Goal: Task Accomplishment & Management: Use online tool/utility

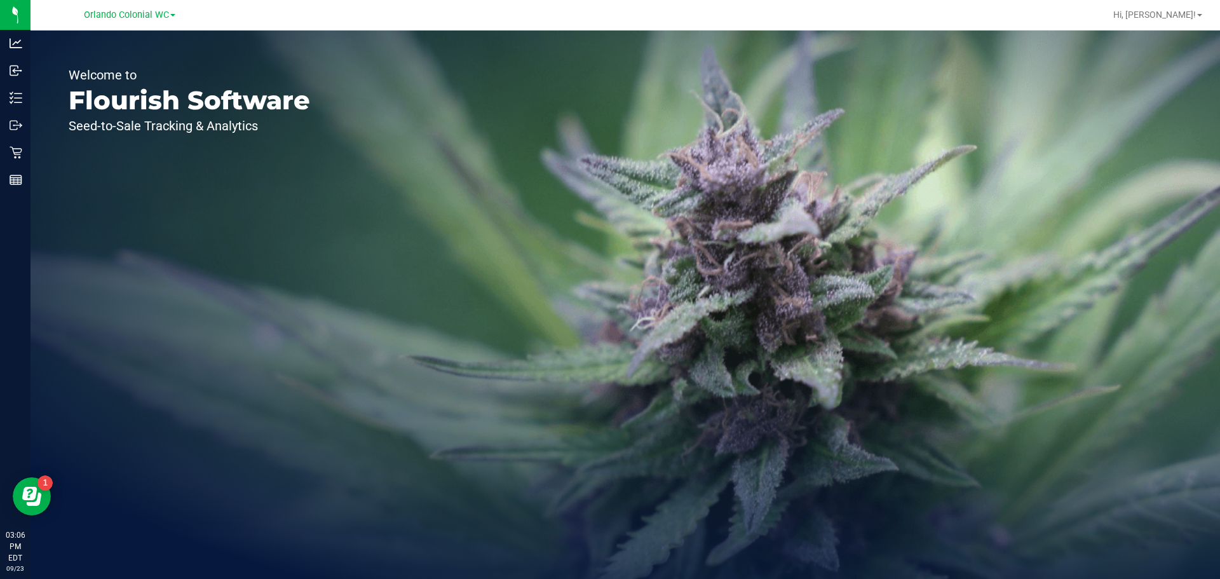
drag, startPoint x: 937, startPoint y: 100, endPoint x: 945, endPoint y: 97, distance: 9.1
click at [939, 98] on div "Welcome to Flourish Software Seed-to-Sale Tracking & Analytics" at bounding box center [624, 304] width 1189 height 548
click at [929, 122] on div "Welcome to Flourish Software Seed-to-Sale Tracking & Analytics" at bounding box center [624, 304] width 1189 height 548
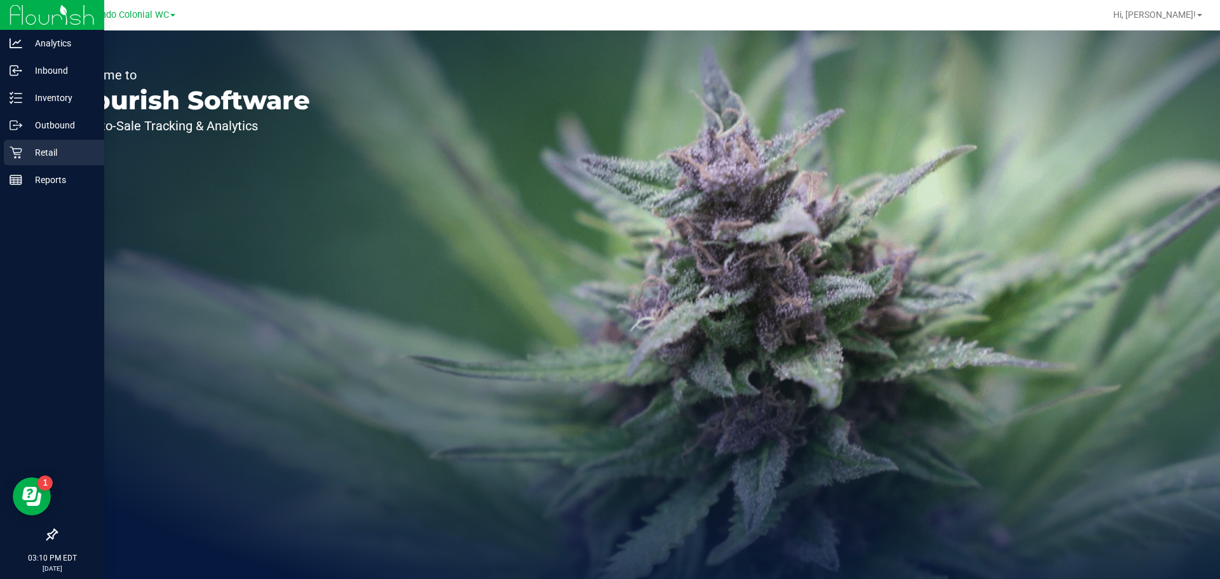
click at [23, 154] on p "Retail" at bounding box center [60, 152] width 76 height 15
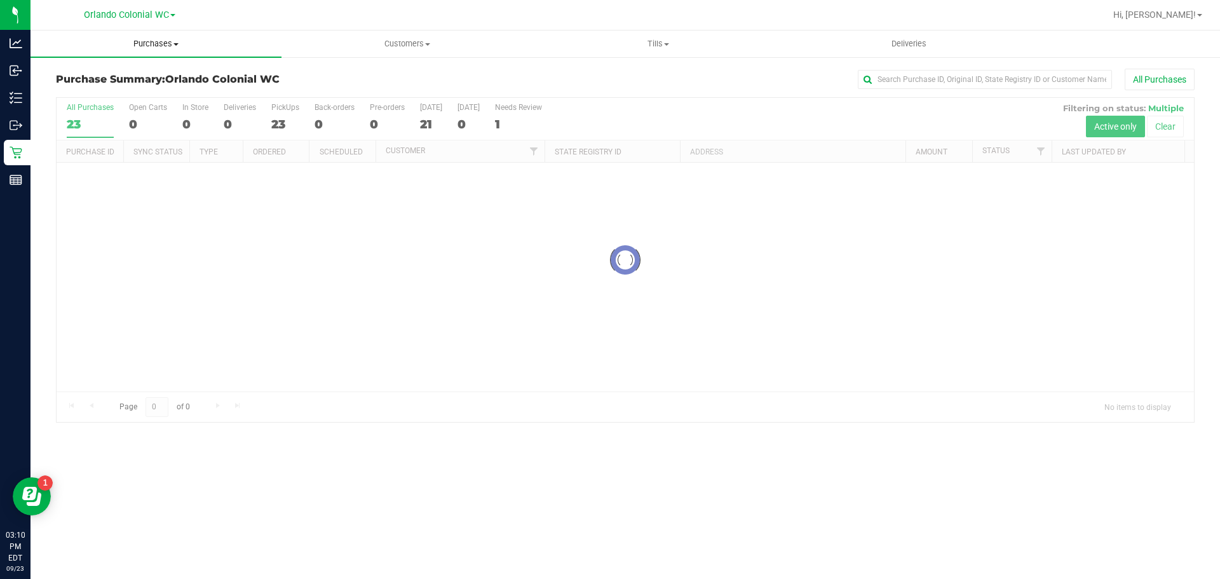
click at [149, 38] on span "Purchases" at bounding box center [155, 43] width 251 height 11
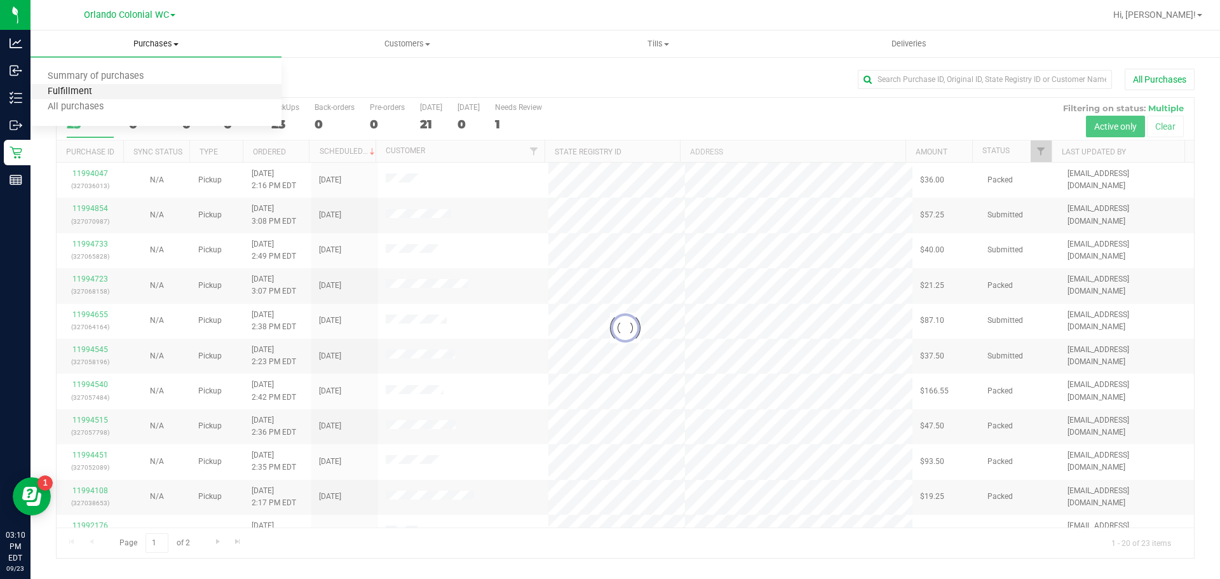
click at [82, 86] on span "Fulfillment" at bounding box center [69, 91] width 79 height 11
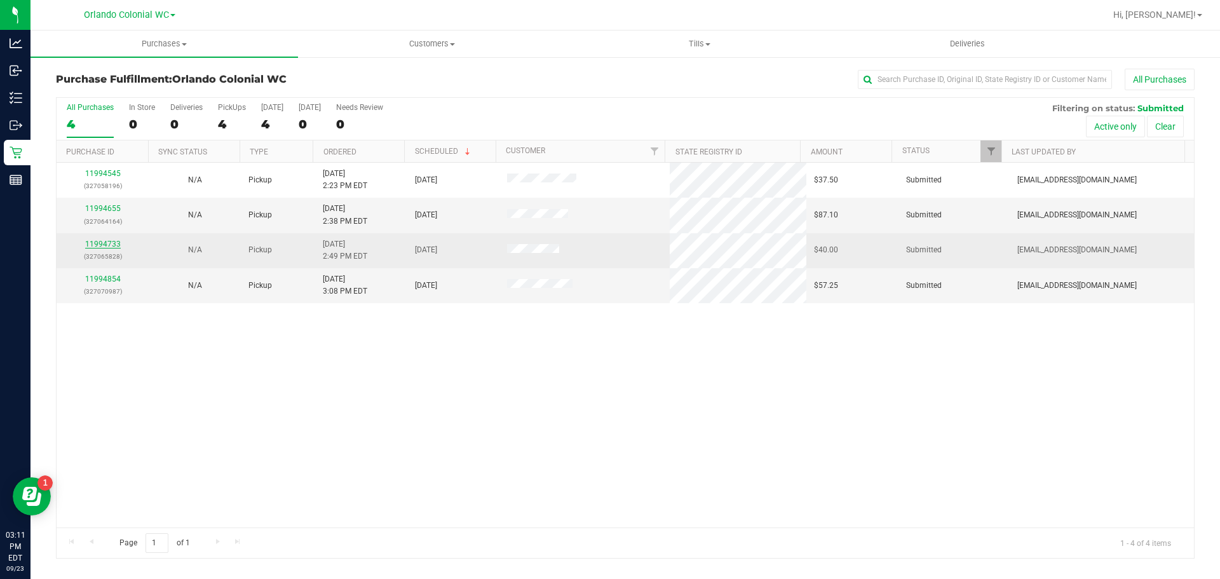
click at [103, 242] on link "11994733" at bounding box center [103, 243] width 36 height 9
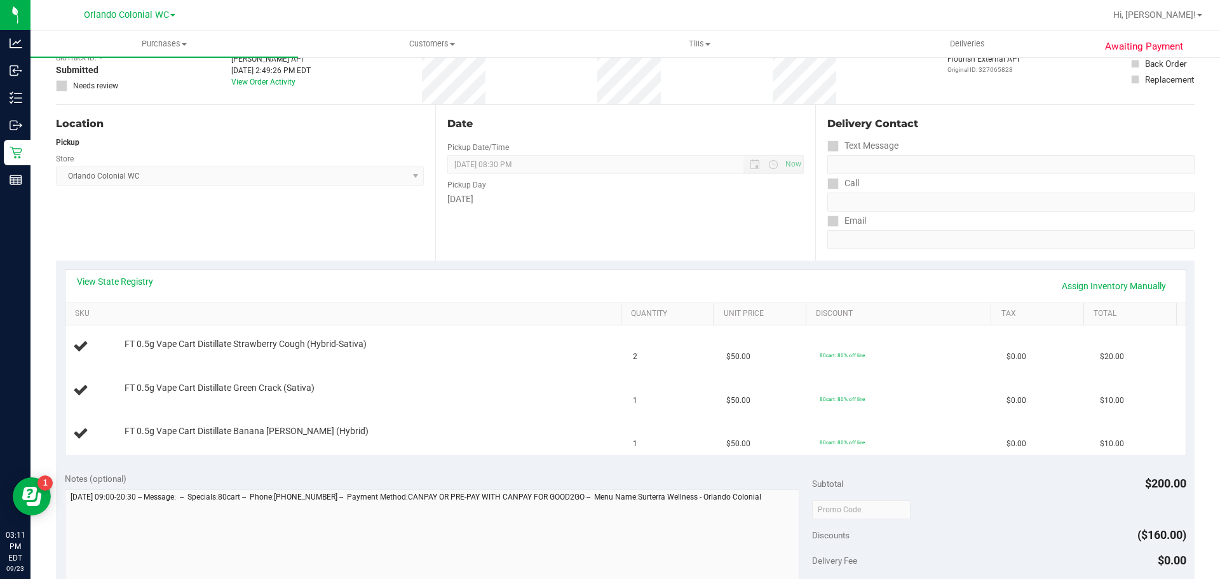
scroll to position [254, 0]
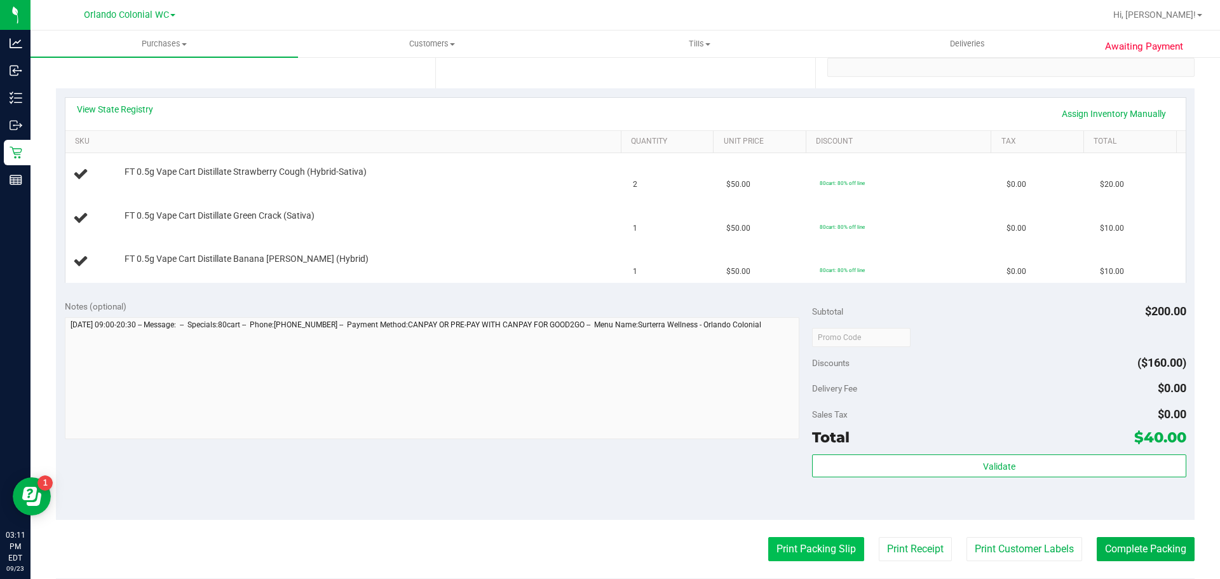
click at [793, 545] on button "Print Packing Slip" at bounding box center [816, 549] width 96 height 24
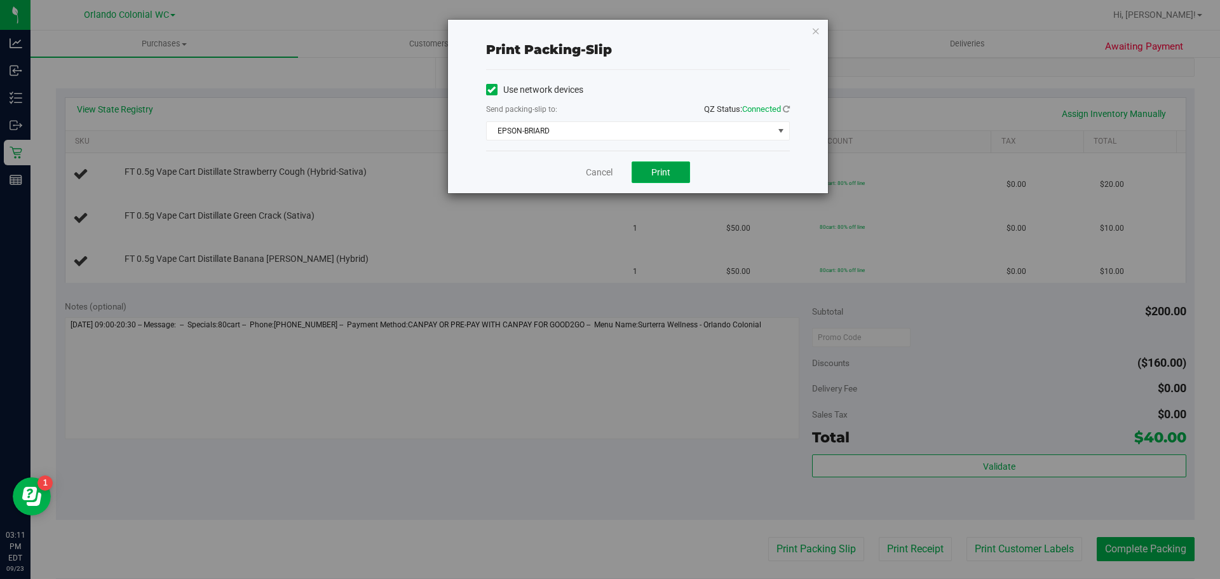
click at [676, 170] on button "Print" at bounding box center [660, 172] width 58 height 22
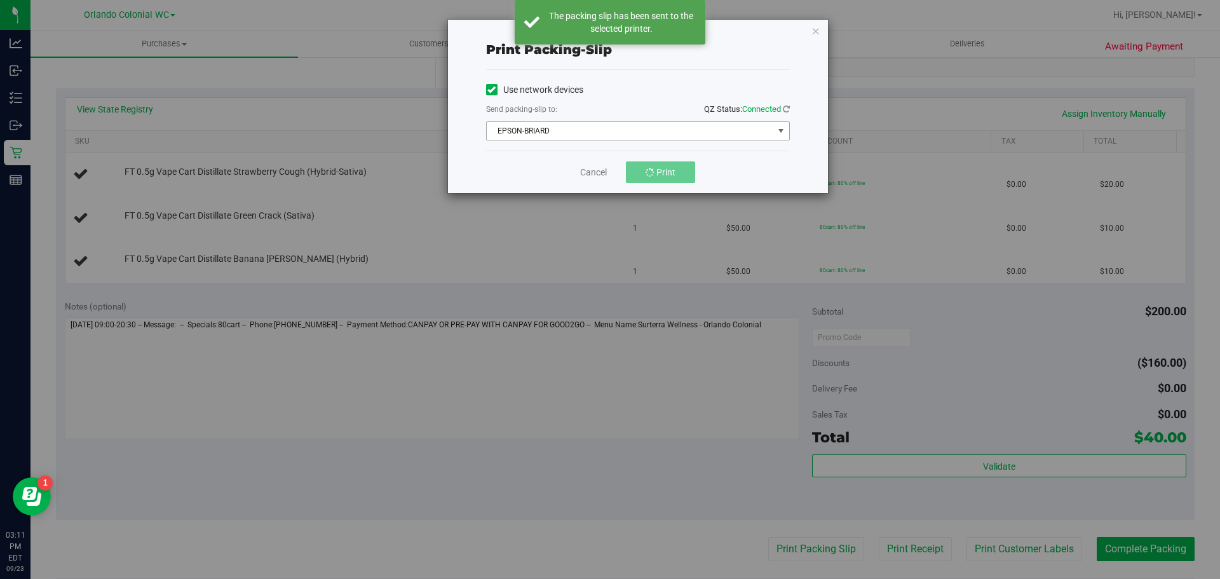
click at [680, 130] on span "EPSON-BRIARD" at bounding box center [630, 131] width 286 height 18
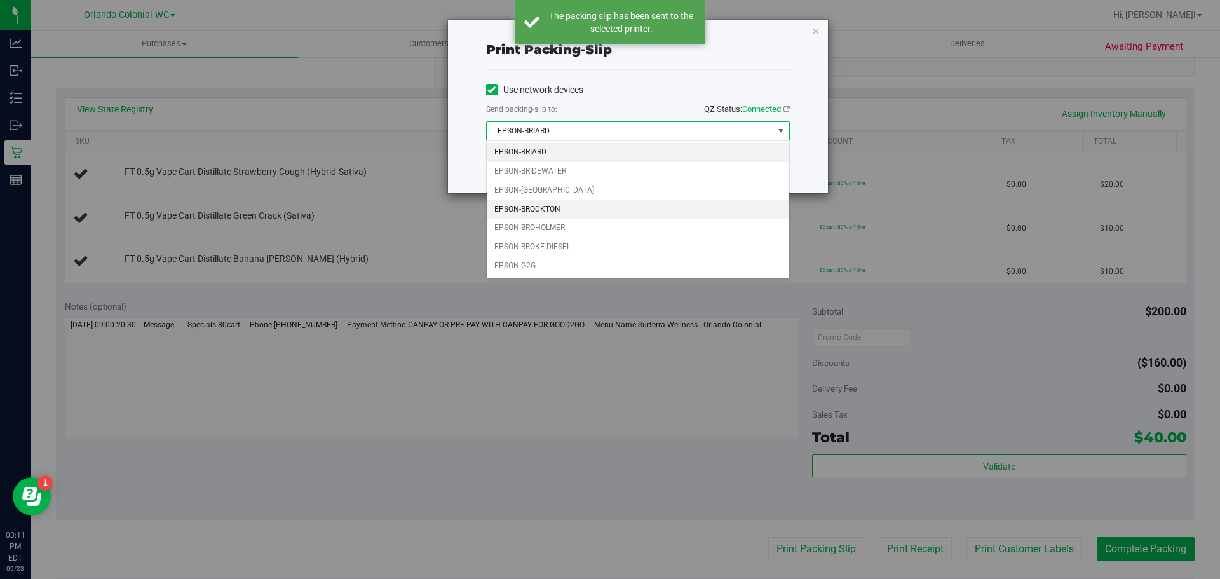
click at [550, 205] on li "EPSON-BROCKTON" at bounding box center [638, 209] width 302 height 19
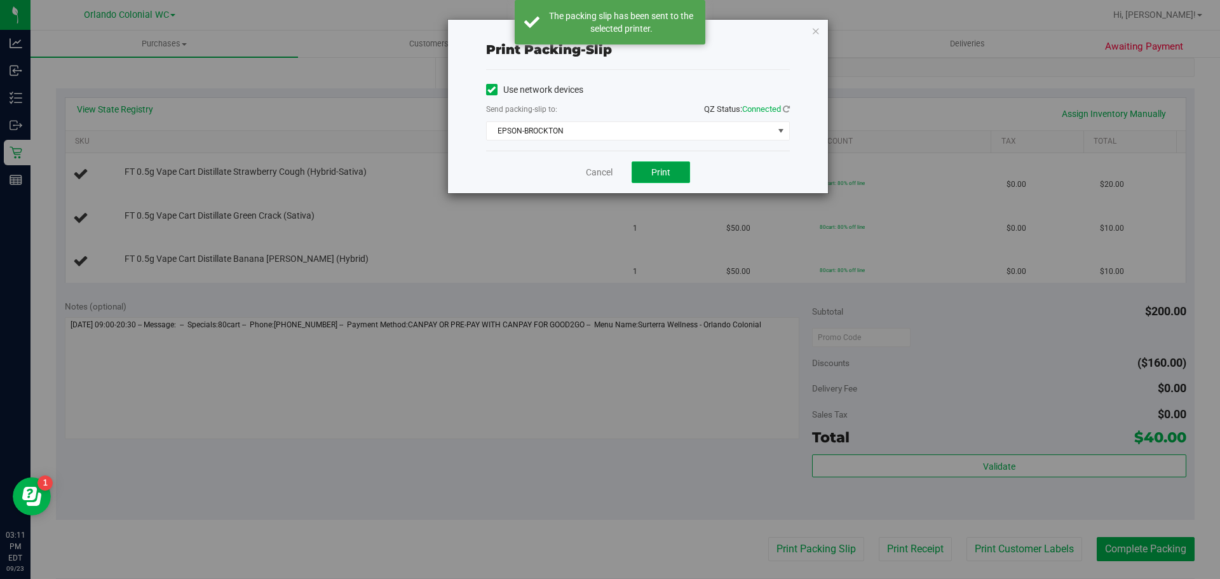
drag, startPoint x: 657, startPoint y: 169, endPoint x: 664, endPoint y: 166, distance: 7.1
click at [657, 168] on span "Print" at bounding box center [660, 172] width 19 height 10
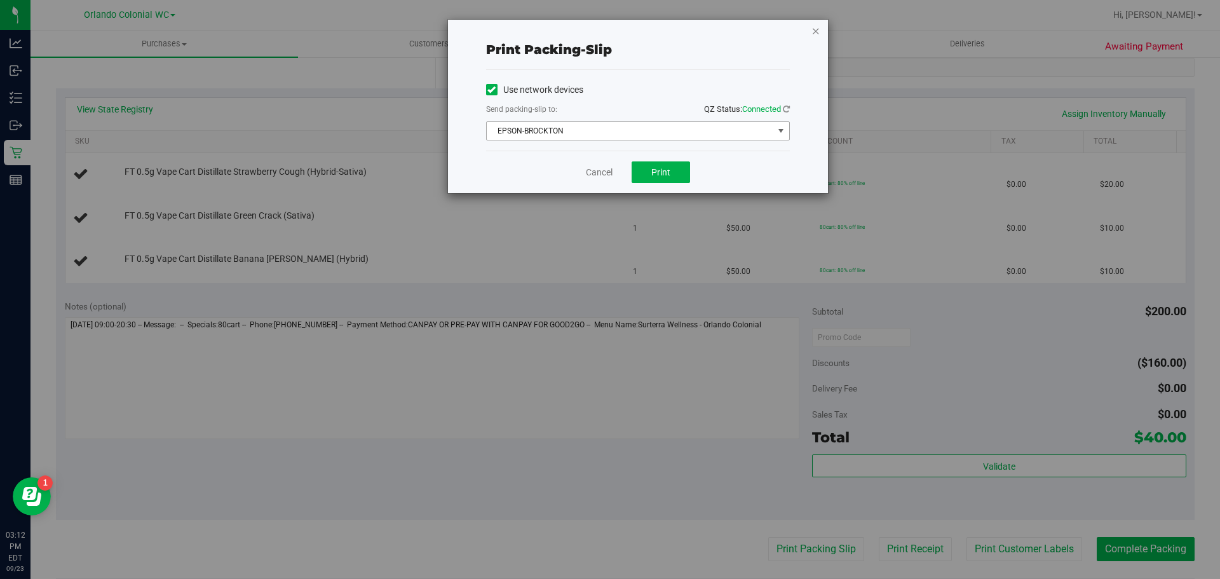
click at [814, 32] on icon "button" at bounding box center [815, 30] width 9 height 15
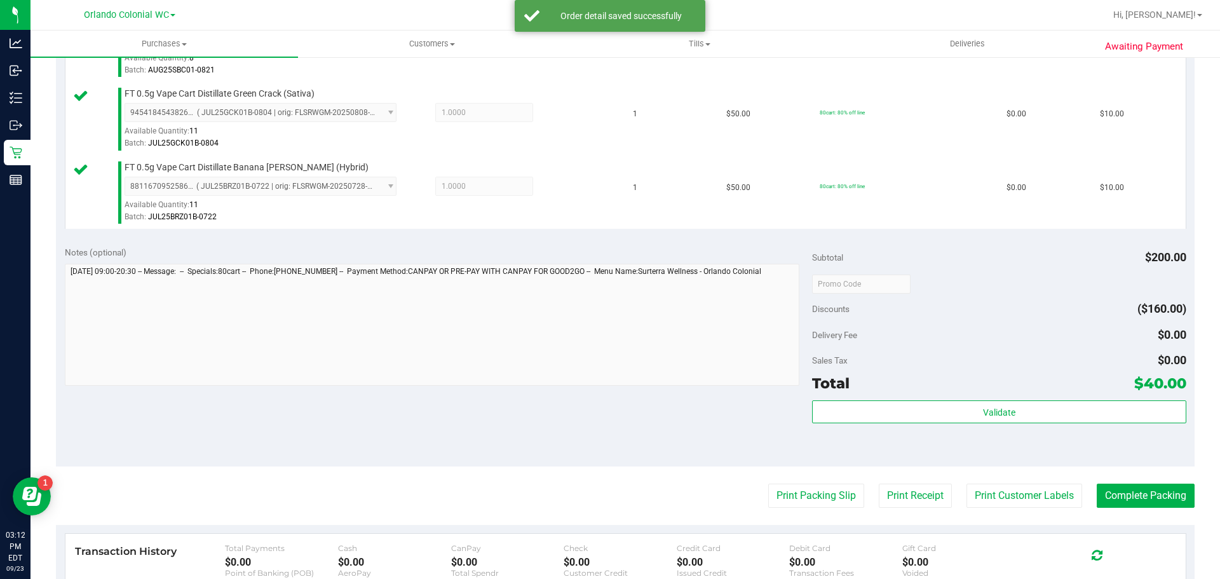
scroll to position [516, 0]
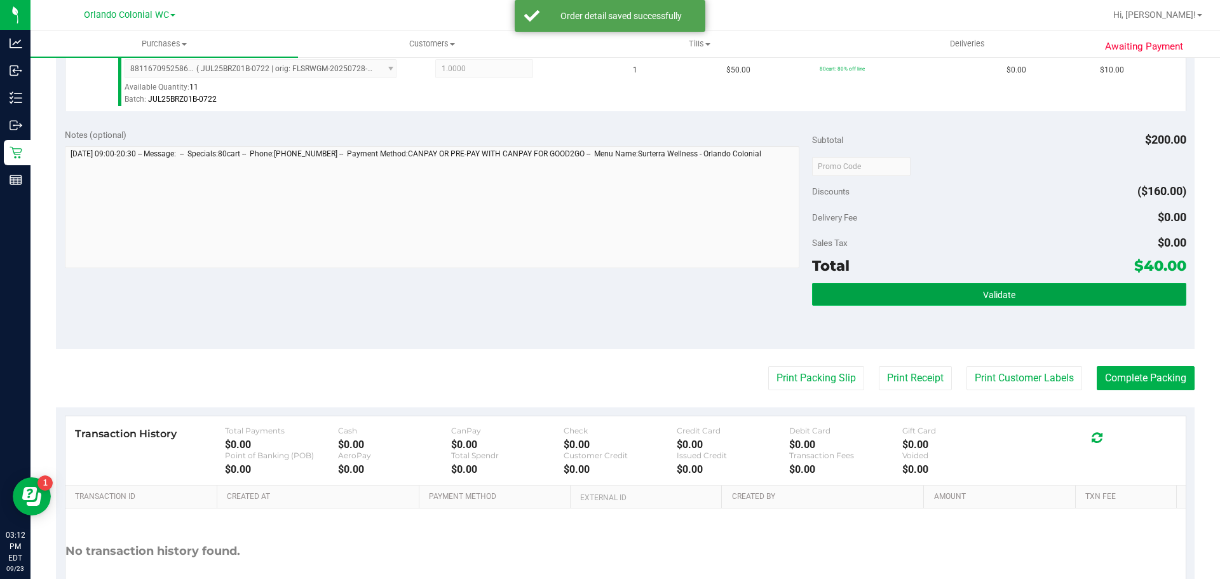
click at [967, 297] on button "Validate" at bounding box center [998, 294] width 373 height 23
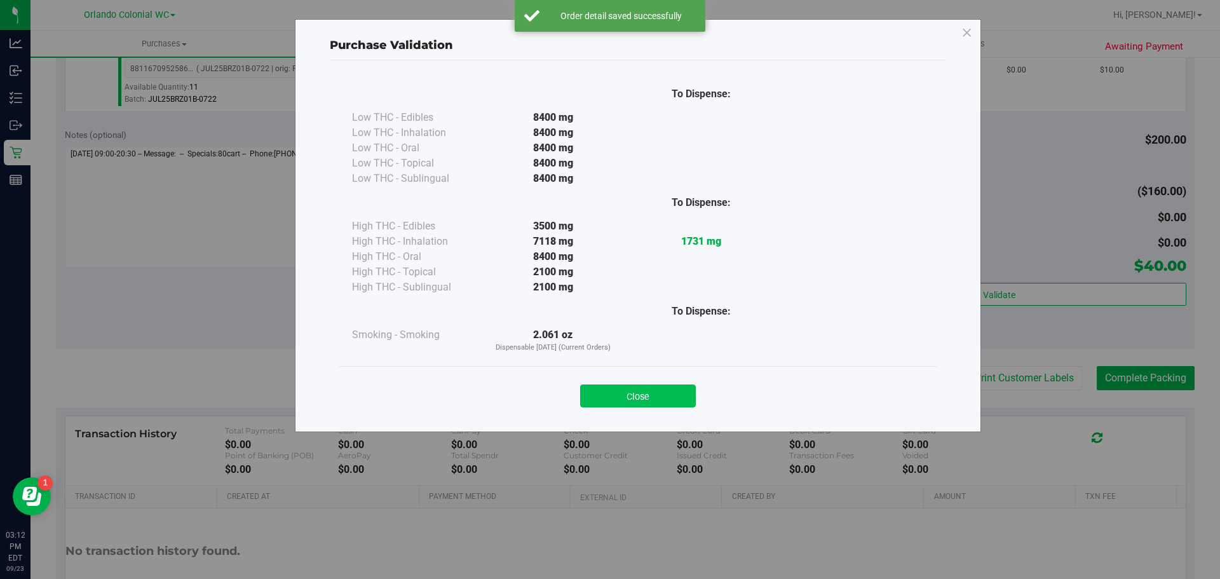
click at [635, 387] on button "Close" at bounding box center [638, 395] width 116 height 23
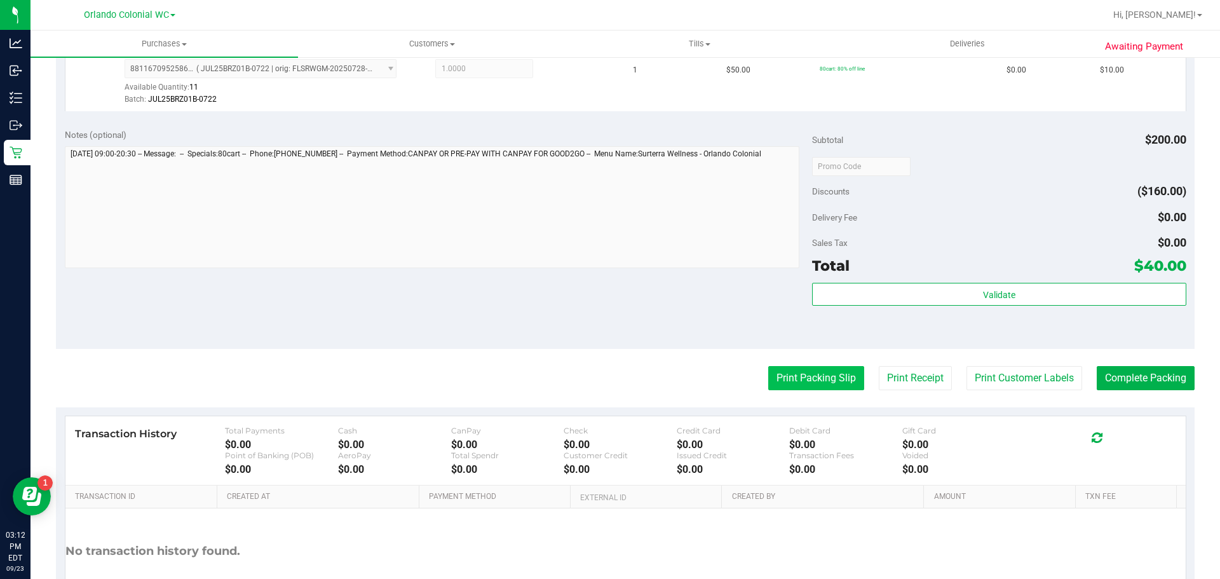
click at [793, 383] on button "Print Packing Slip" at bounding box center [816, 378] width 96 height 24
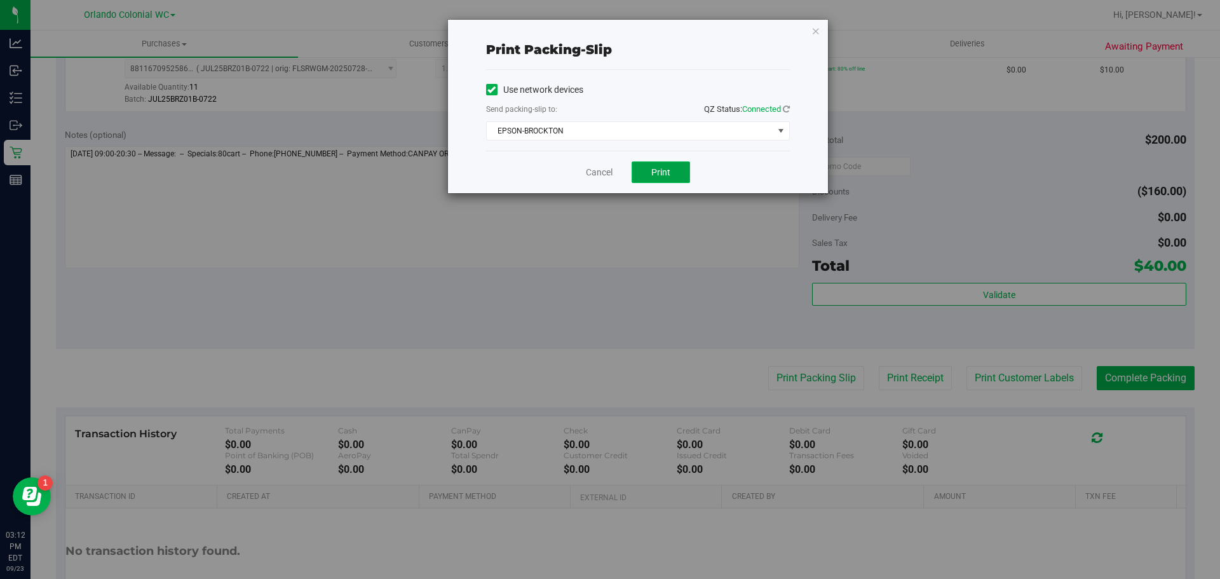
click at [657, 170] on span "Print" at bounding box center [660, 172] width 19 height 10
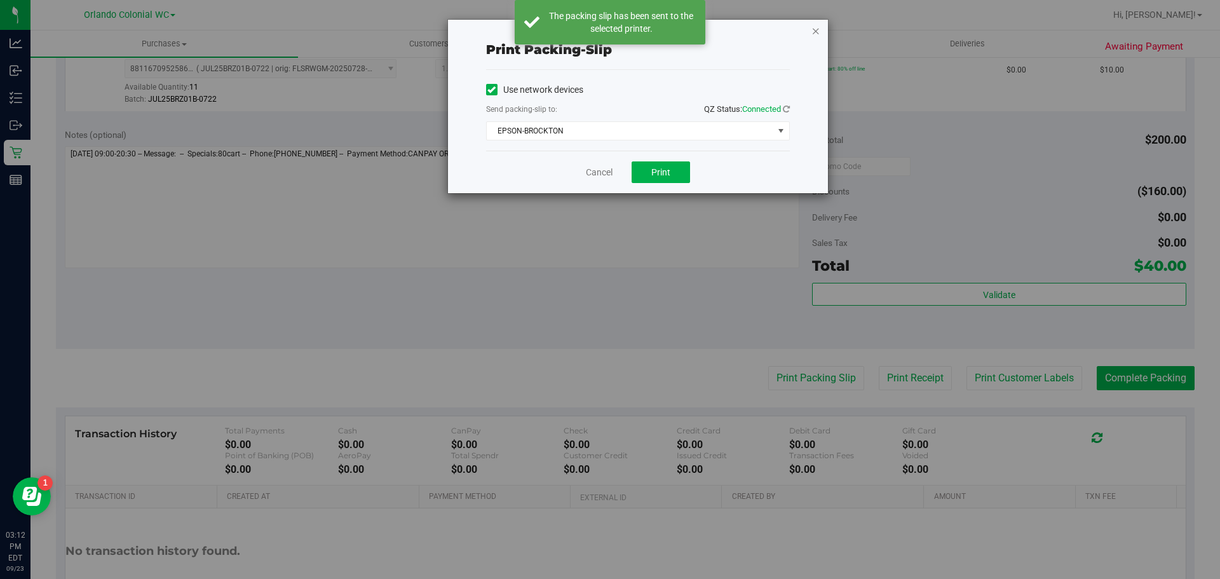
click at [815, 27] on icon "button" at bounding box center [815, 30] width 9 height 15
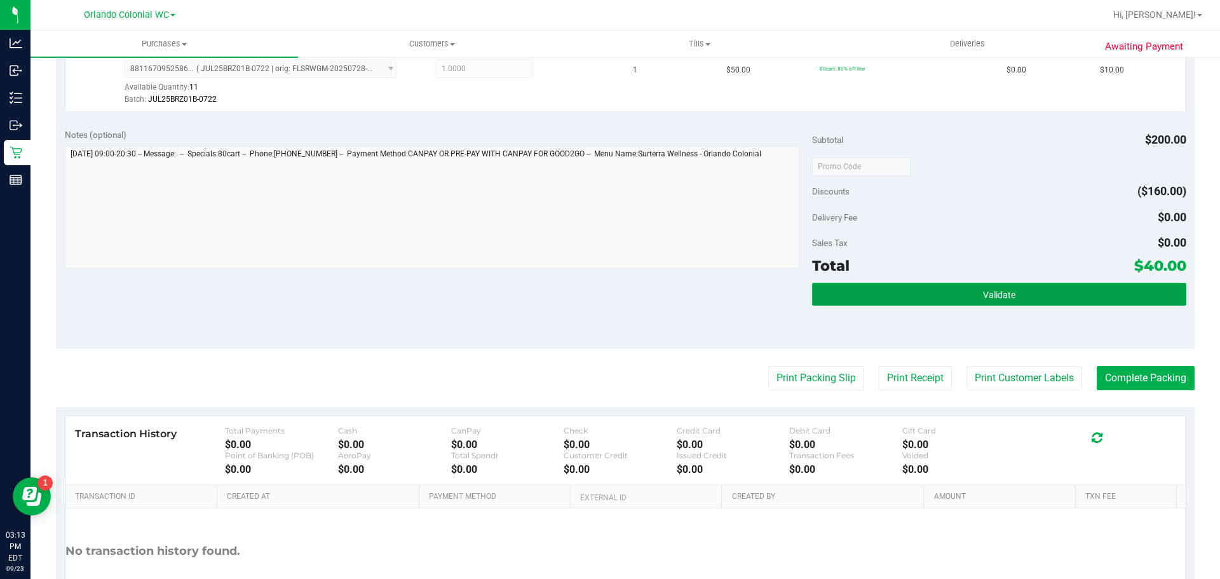
click at [974, 297] on button "Validate" at bounding box center [998, 294] width 373 height 23
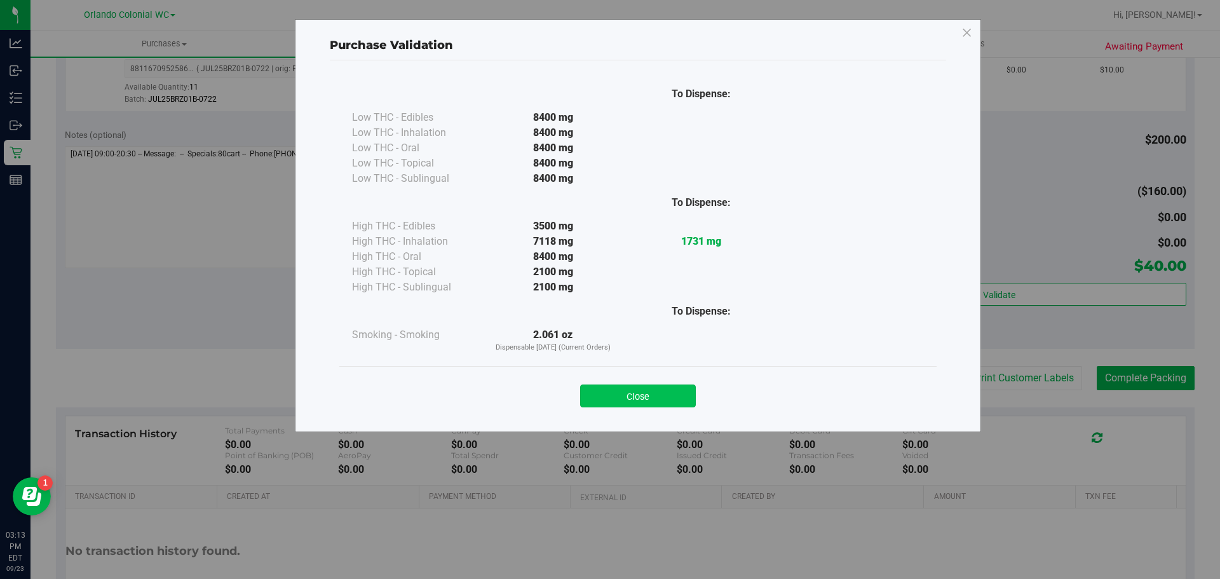
click at [628, 405] on button "Close" at bounding box center [638, 395] width 116 height 23
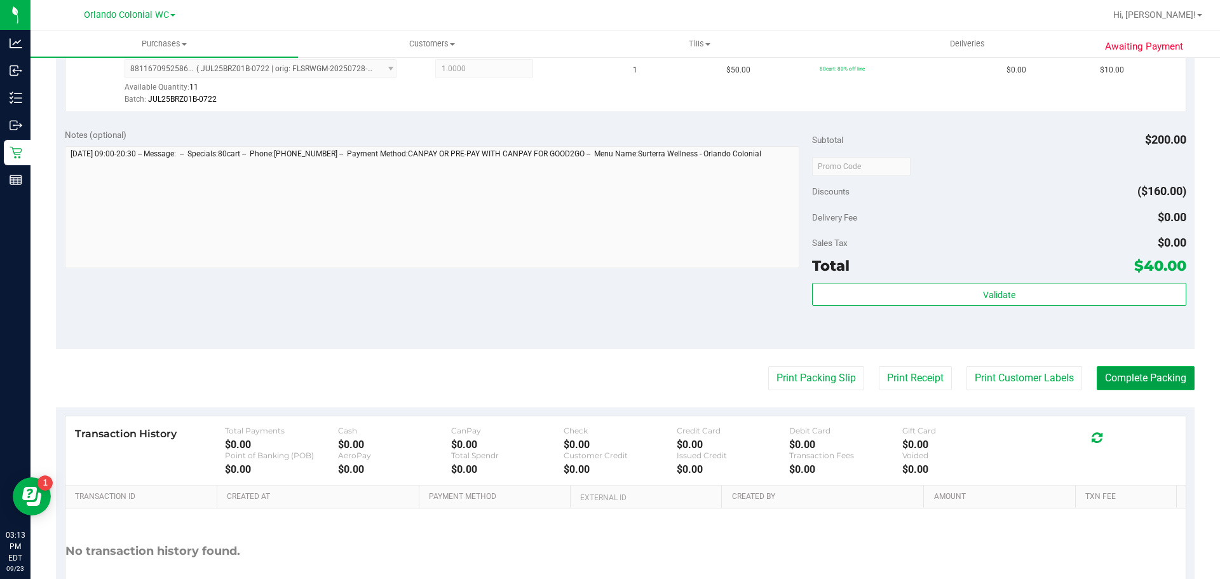
click at [1125, 376] on button "Complete Packing" at bounding box center [1145, 378] width 98 height 24
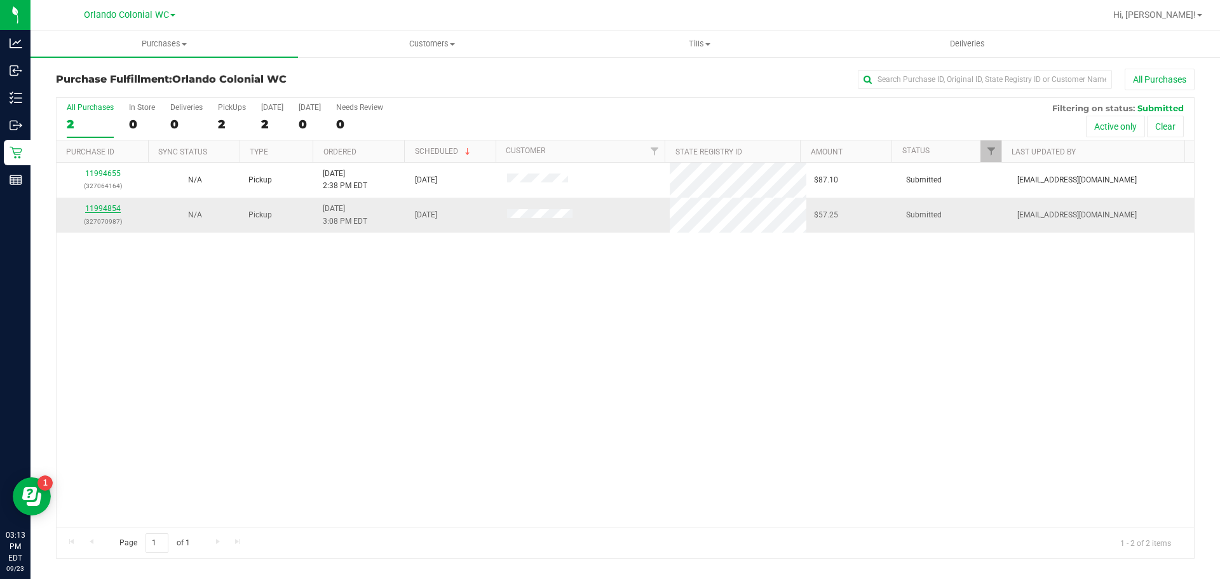
click at [93, 212] on link "11994854" at bounding box center [103, 208] width 36 height 9
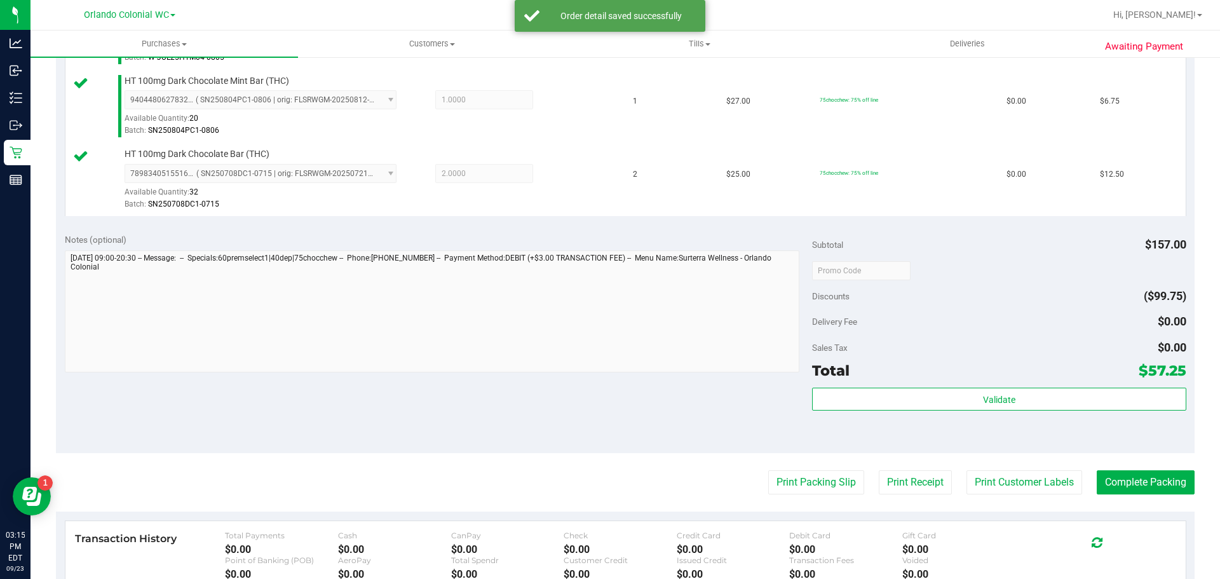
scroll to position [580, 0]
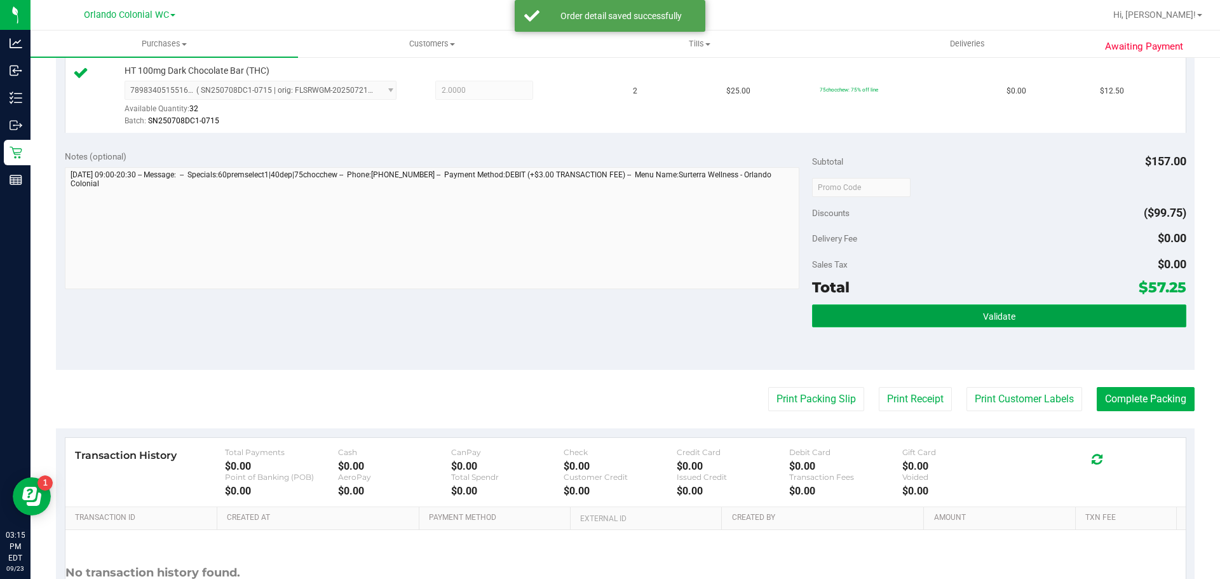
click at [953, 316] on button "Validate" at bounding box center [998, 315] width 373 height 23
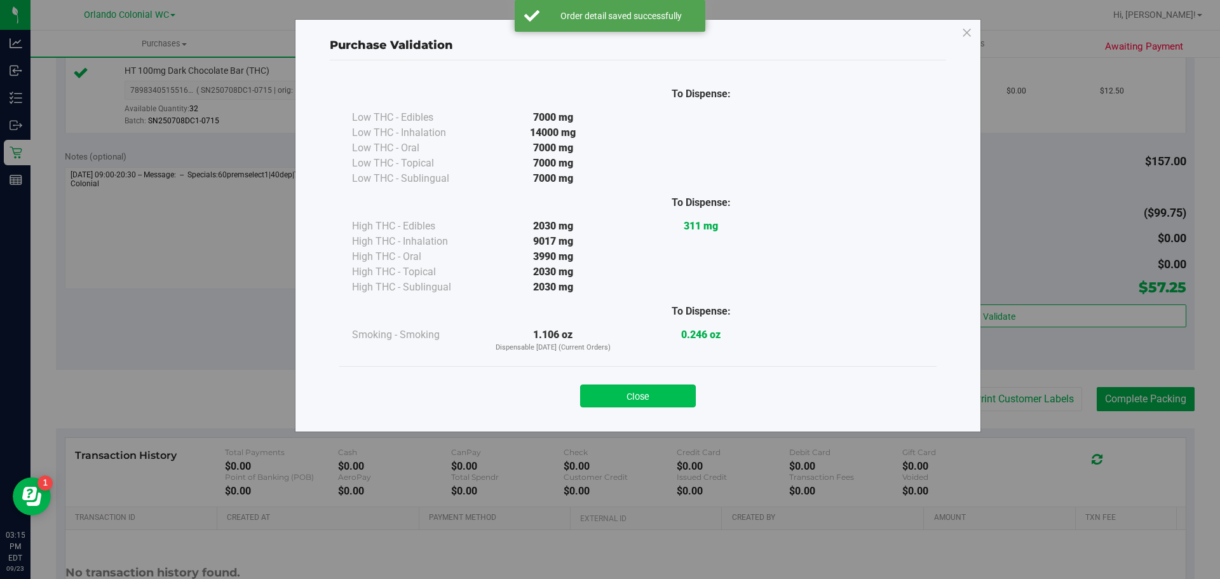
click at [634, 391] on button "Close" at bounding box center [638, 395] width 116 height 23
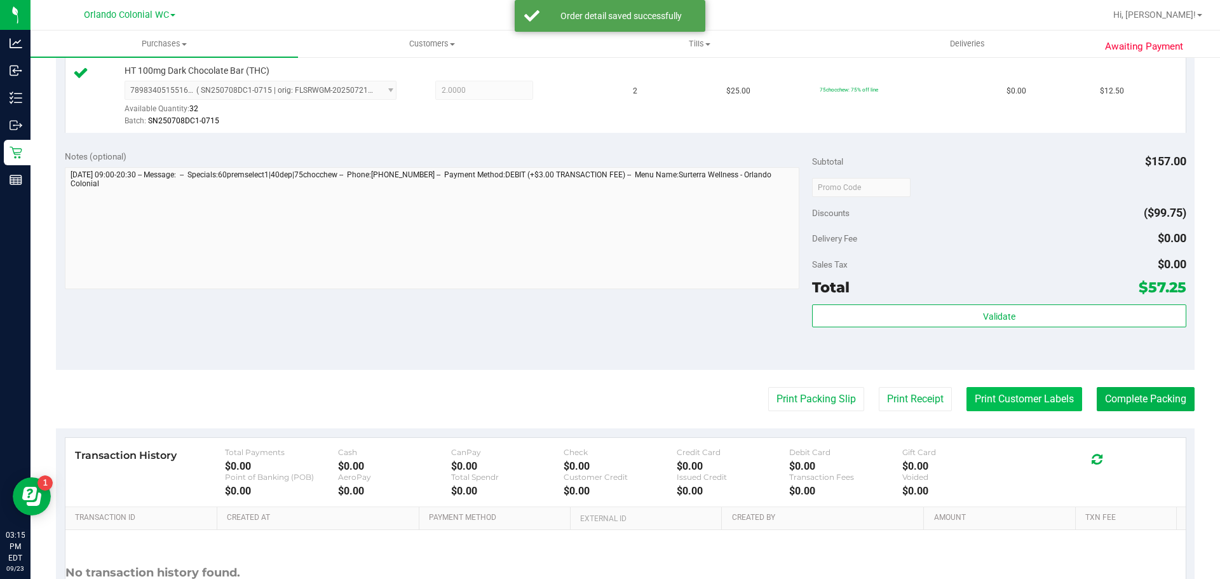
click at [1002, 389] on button "Print Customer Labels" at bounding box center [1024, 399] width 116 height 24
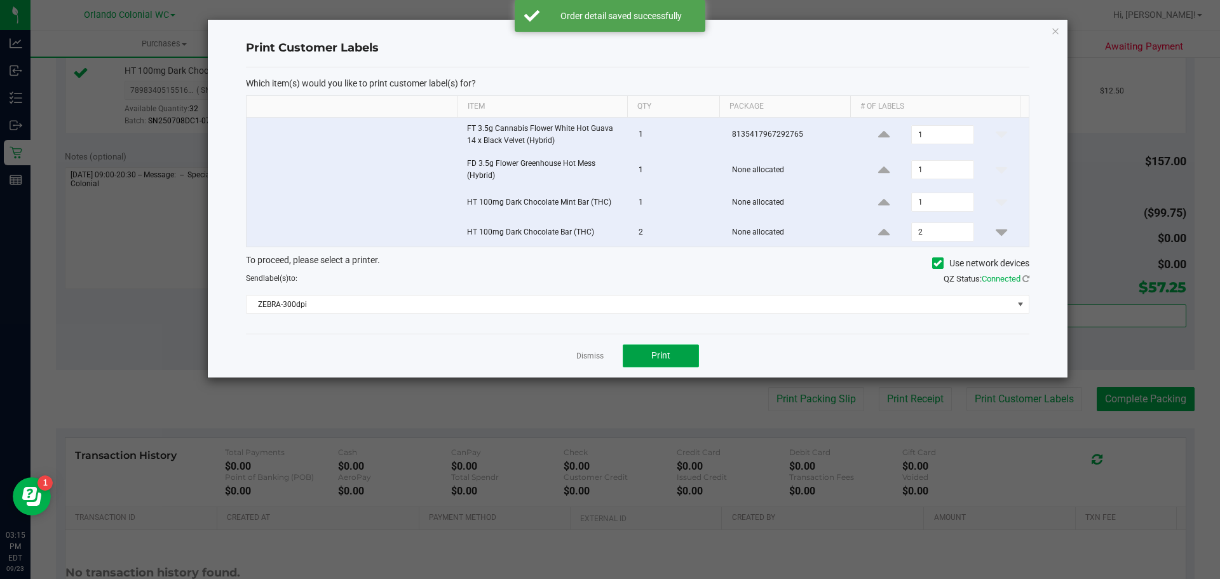
click at [661, 354] on span "Print" at bounding box center [660, 355] width 19 height 10
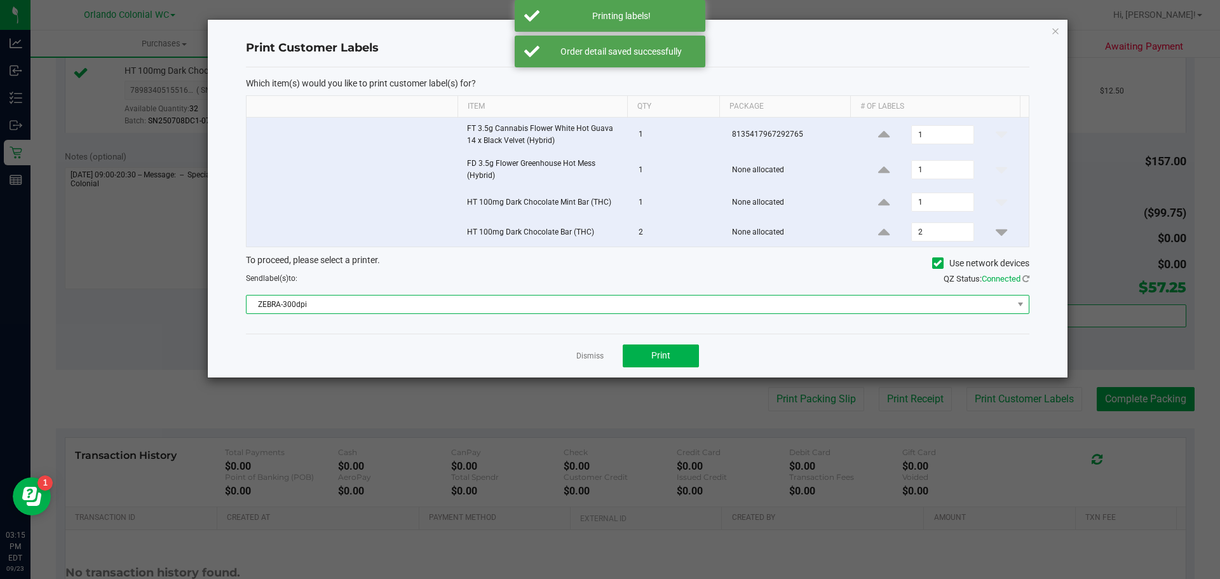
click at [443, 306] on span "ZEBRA-300dpi" at bounding box center [629, 304] width 766 height 18
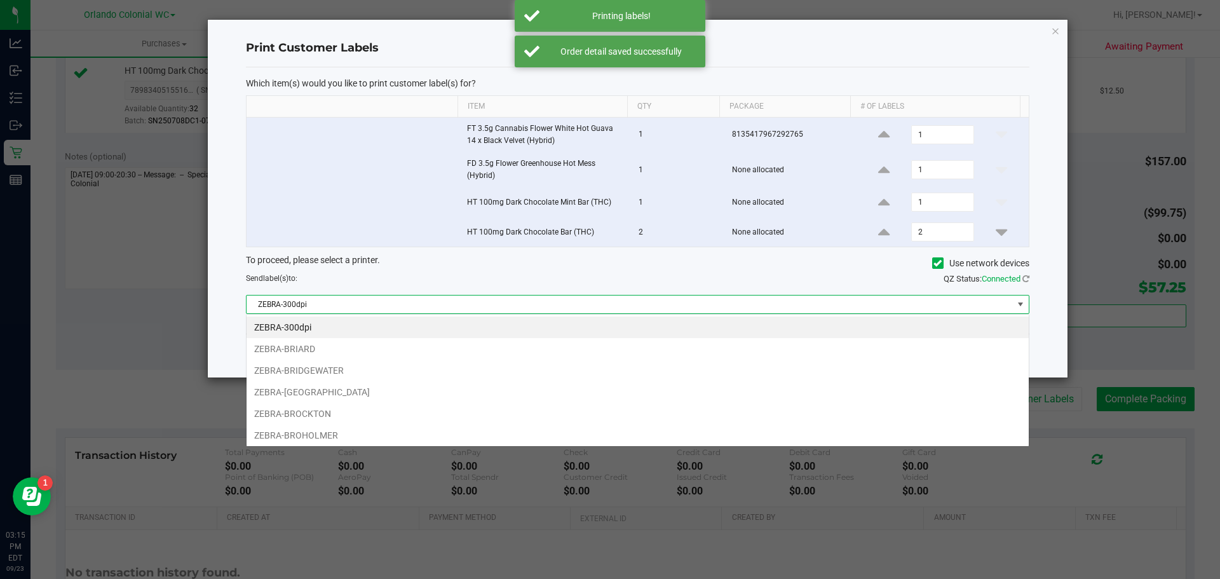
scroll to position [19, 783]
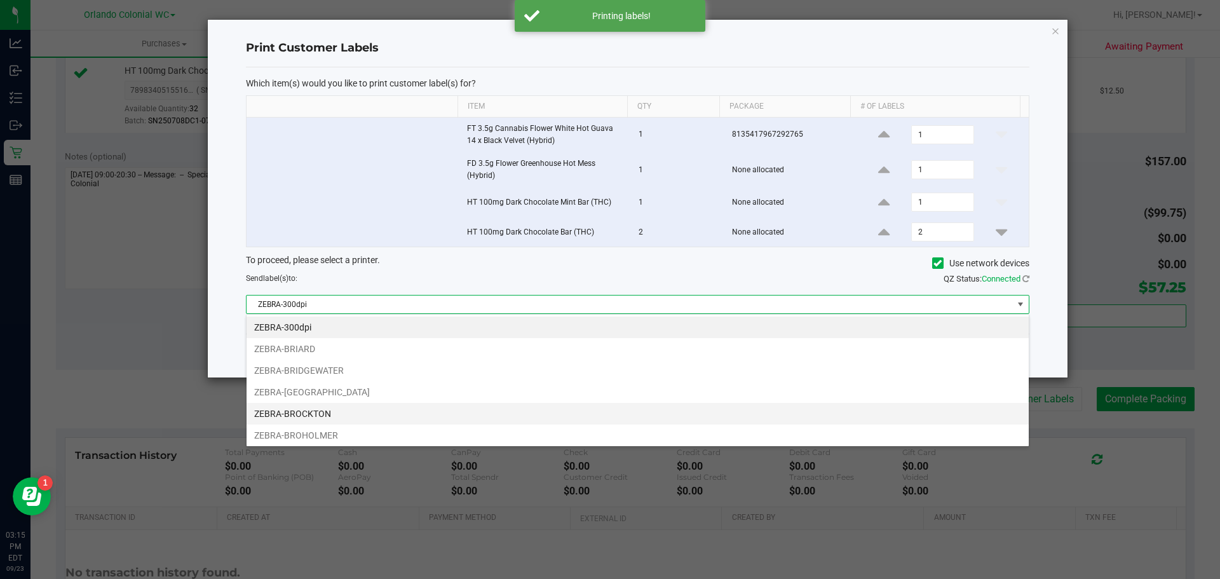
click at [325, 409] on li "ZEBRA-BROCKTON" at bounding box center [637, 414] width 782 height 22
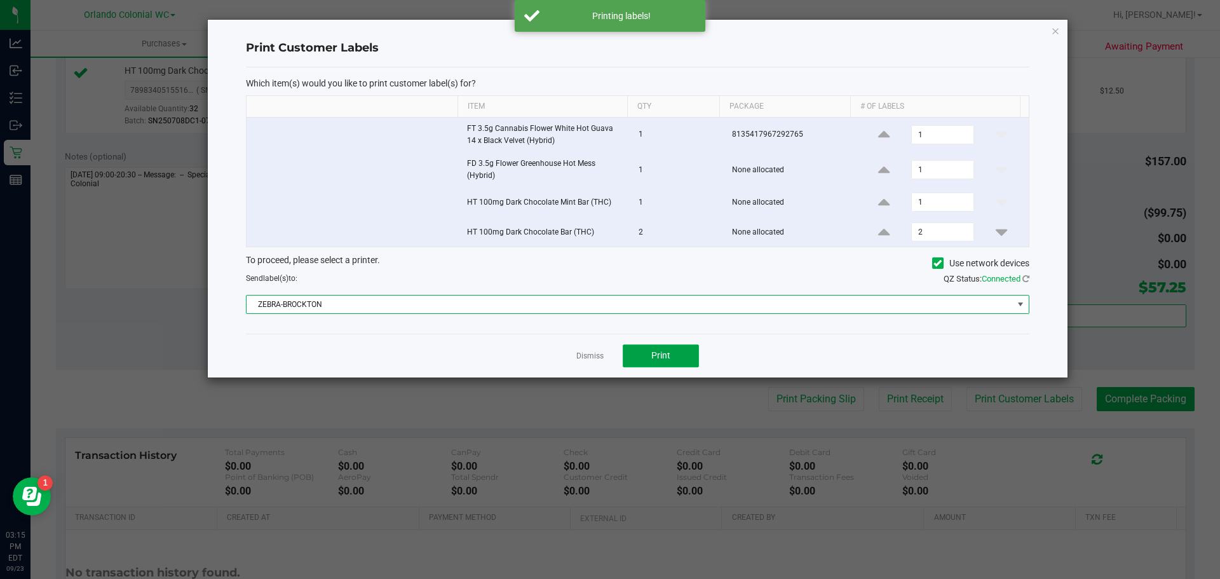
click at [682, 348] on button "Print" at bounding box center [660, 355] width 76 height 23
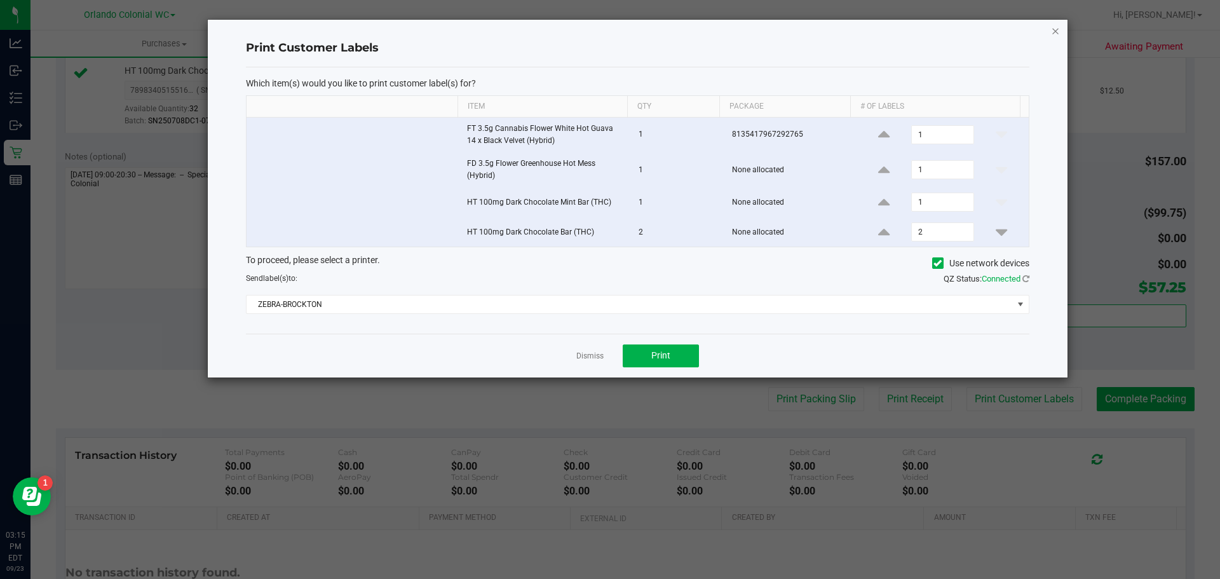
click at [1053, 26] on icon "button" at bounding box center [1055, 30] width 9 height 15
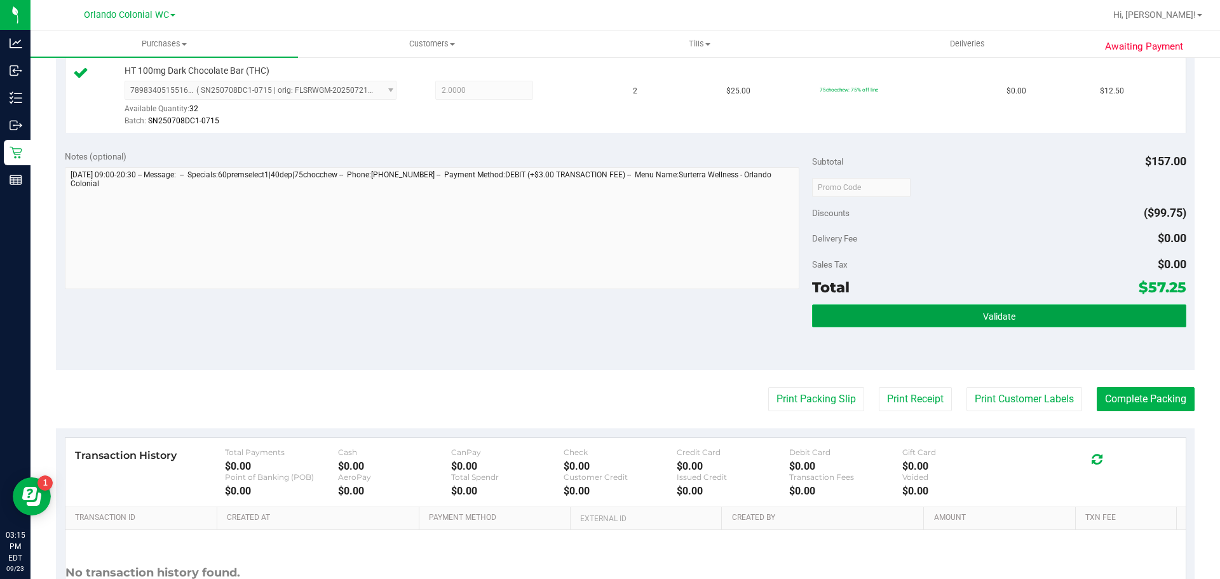
click at [971, 314] on button "Validate" at bounding box center [998, 315] width 373 height 23
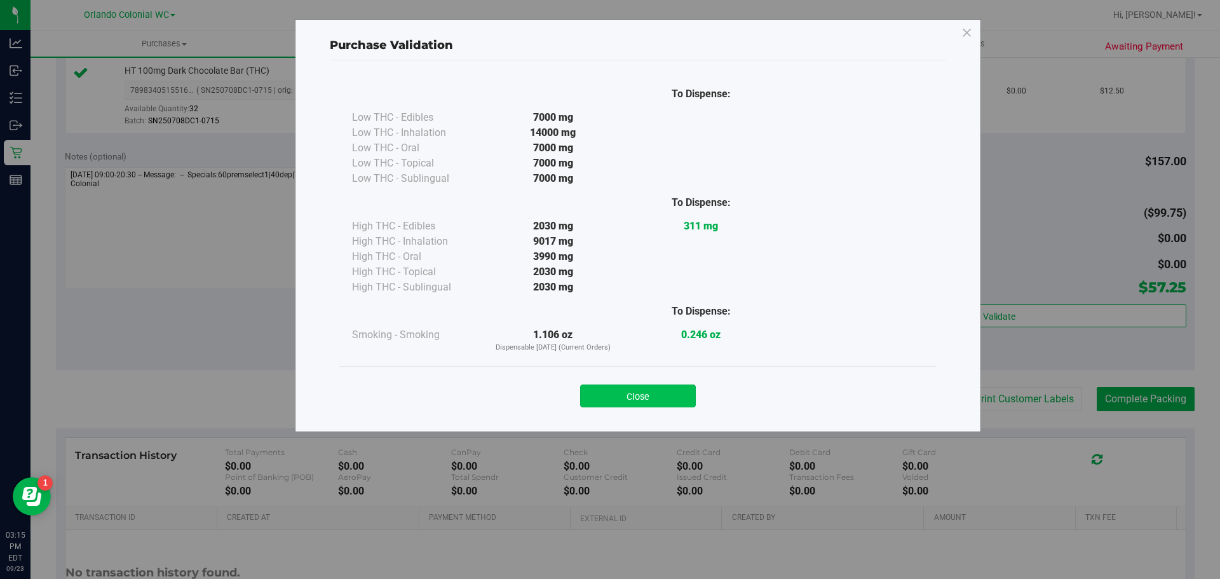
click at [660, 391] on button "Close" at bounding box center [638, 395] width 116 height 23
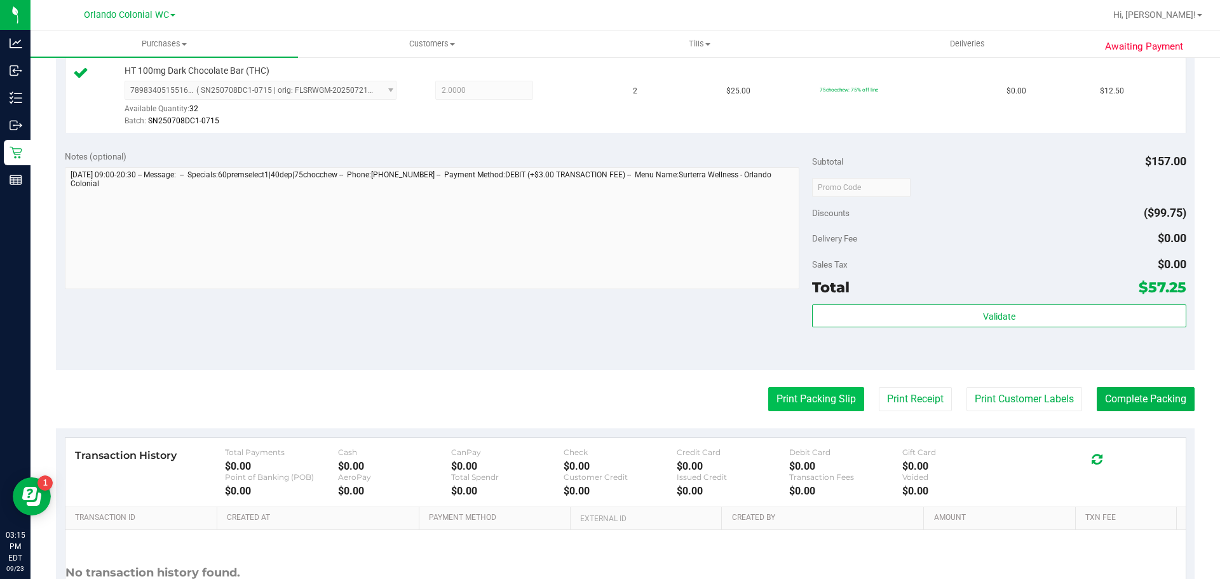
click at [806, 402] on button "Print Packing Slip" at bounding box center [816, 399] width 96 height 24
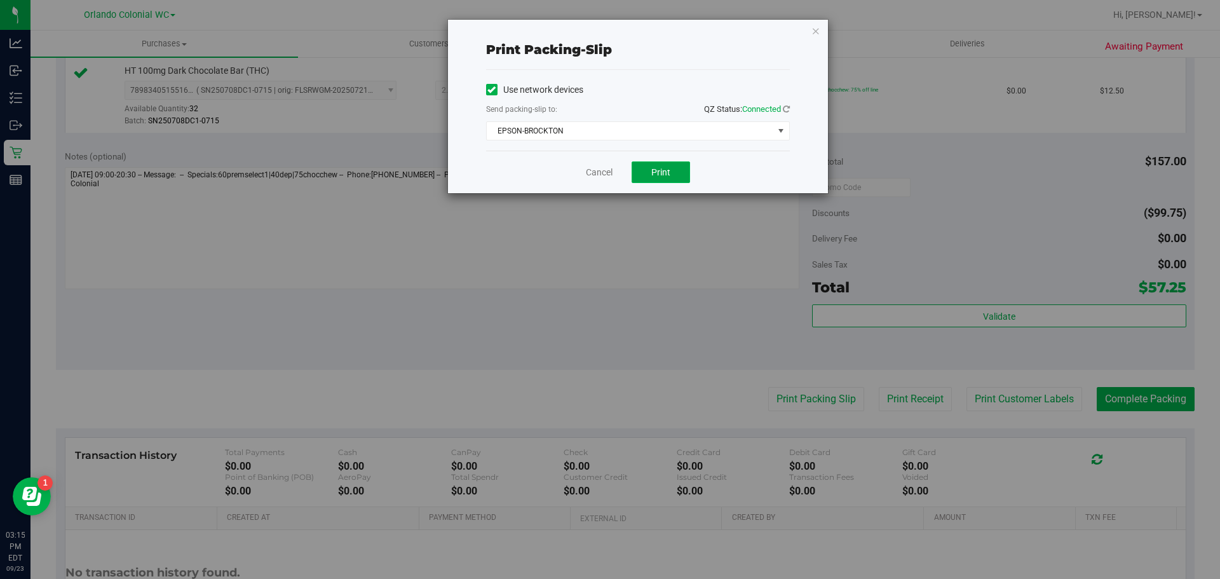
click at [670, 168] on span "Print" at bounding box center [660, 172] width 19 height 10
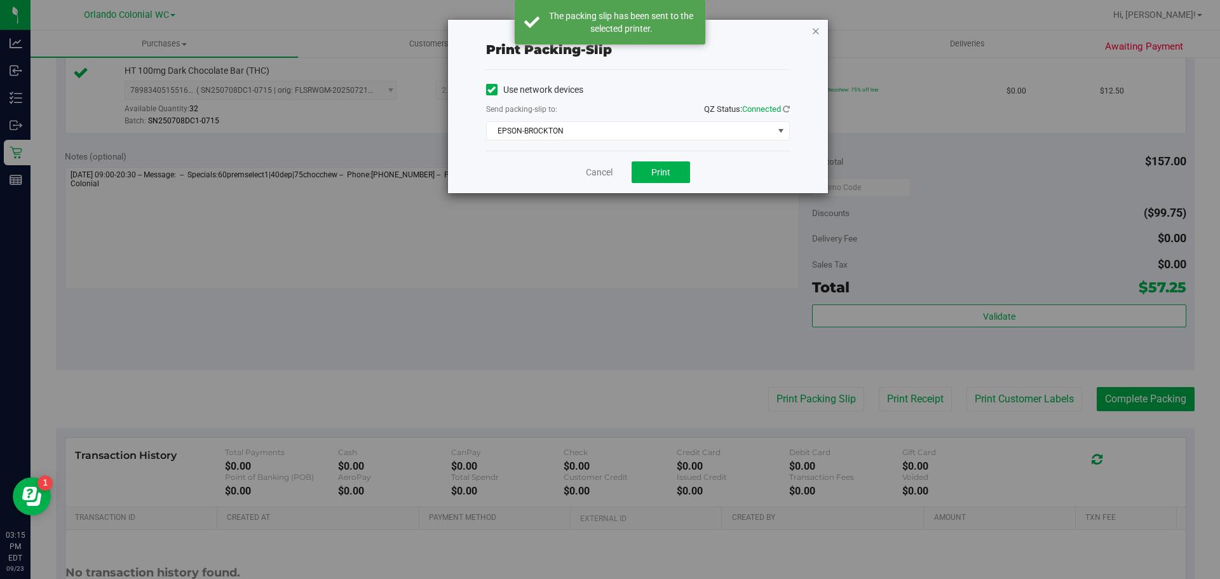
click at [819, 25] on icon "button" at bounding box center [815, 30] width 9 height 15
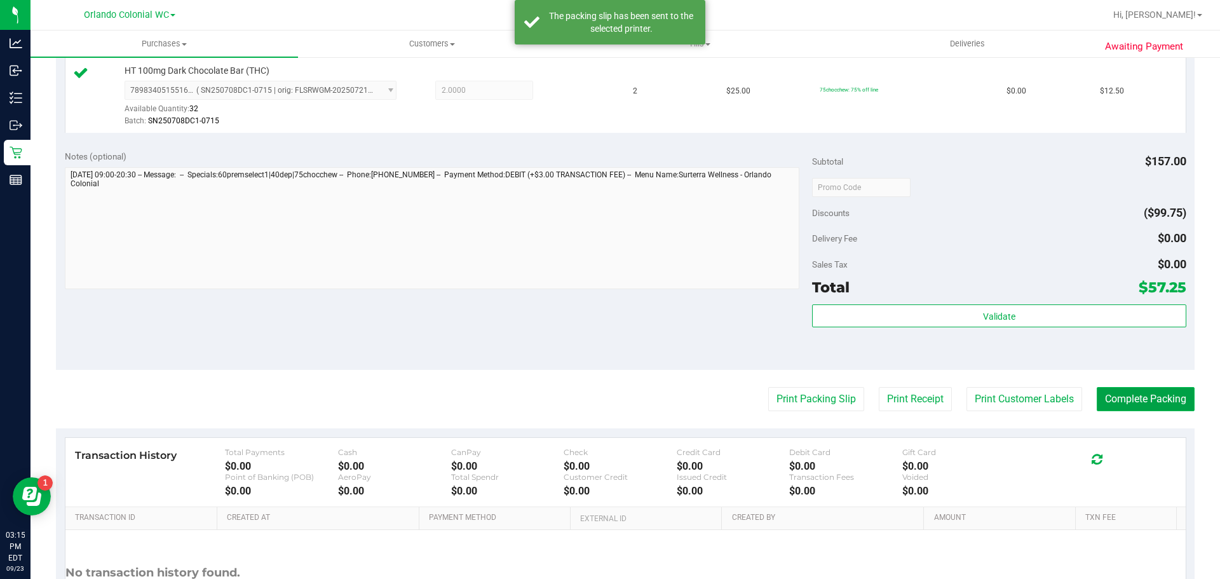
click at [1140, 391] on button "Complete Packing" at bounding box center [1145, 399] width 98 height 24
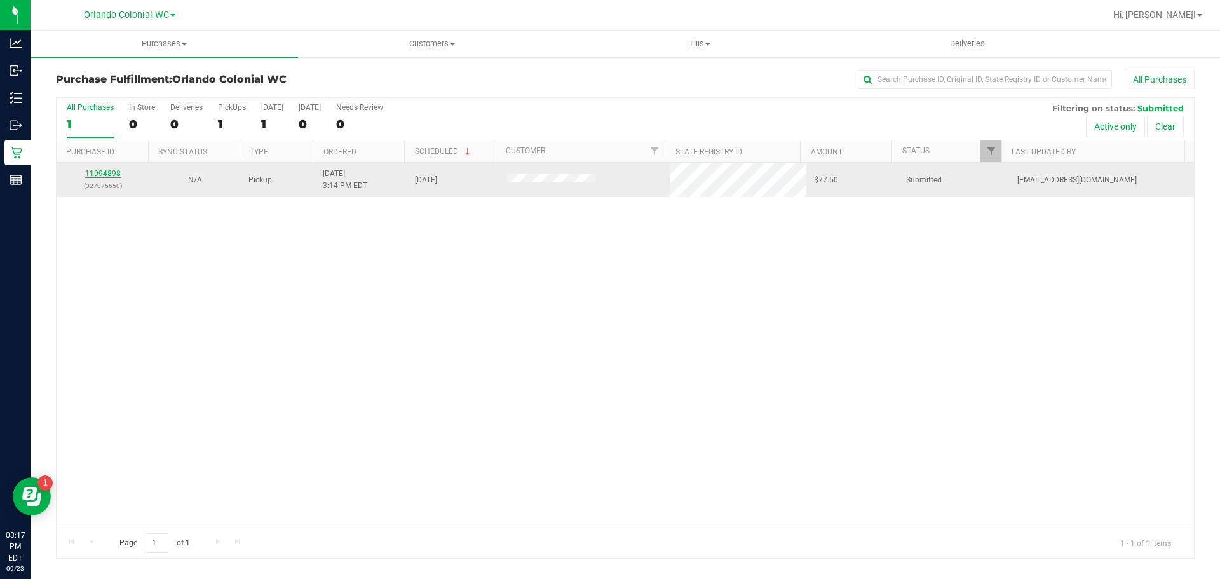
click at [101, 170] on link "11994898" at bounding box center [103, 173] width 36 height 9
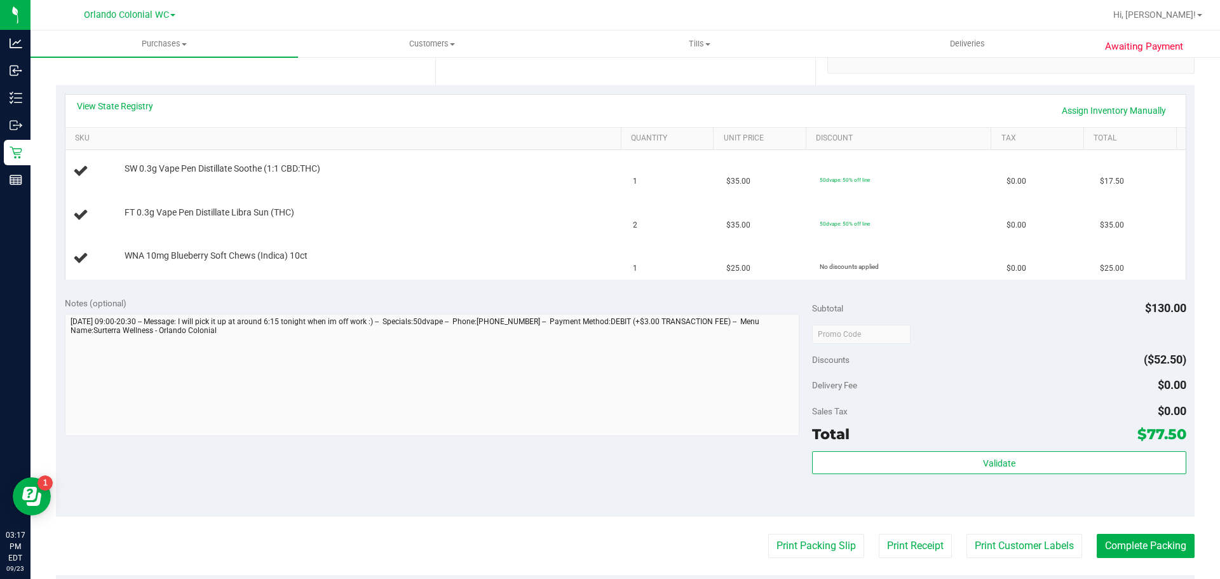
scroll to position [381, 0]
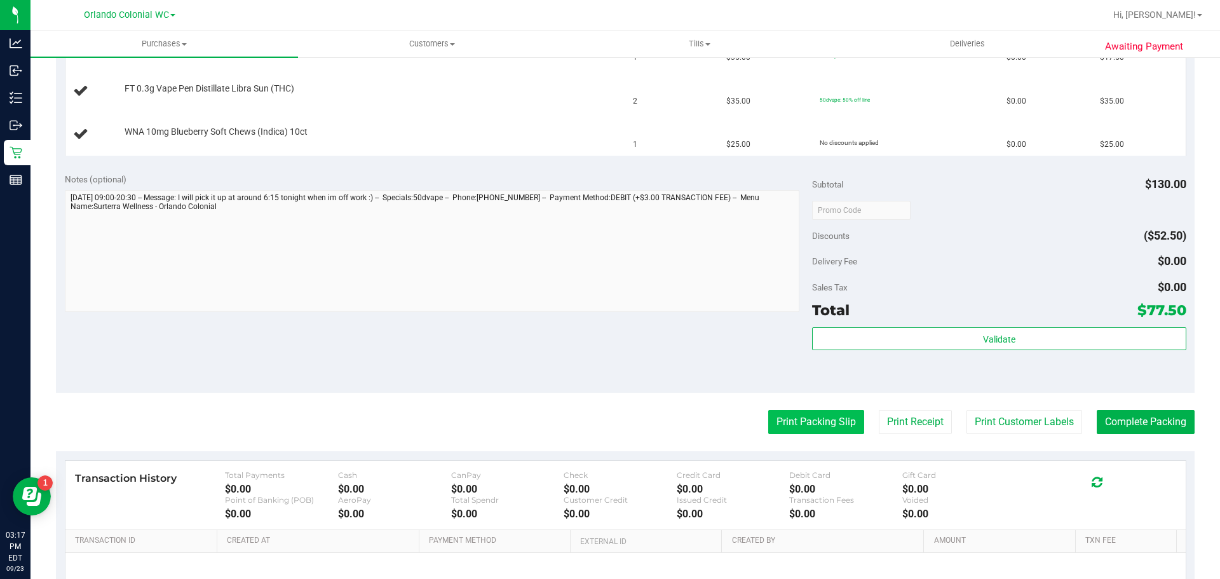
click at [811, 427] on button "Print Packing Slip" at bounding box center [816, 422] width 96 height 24
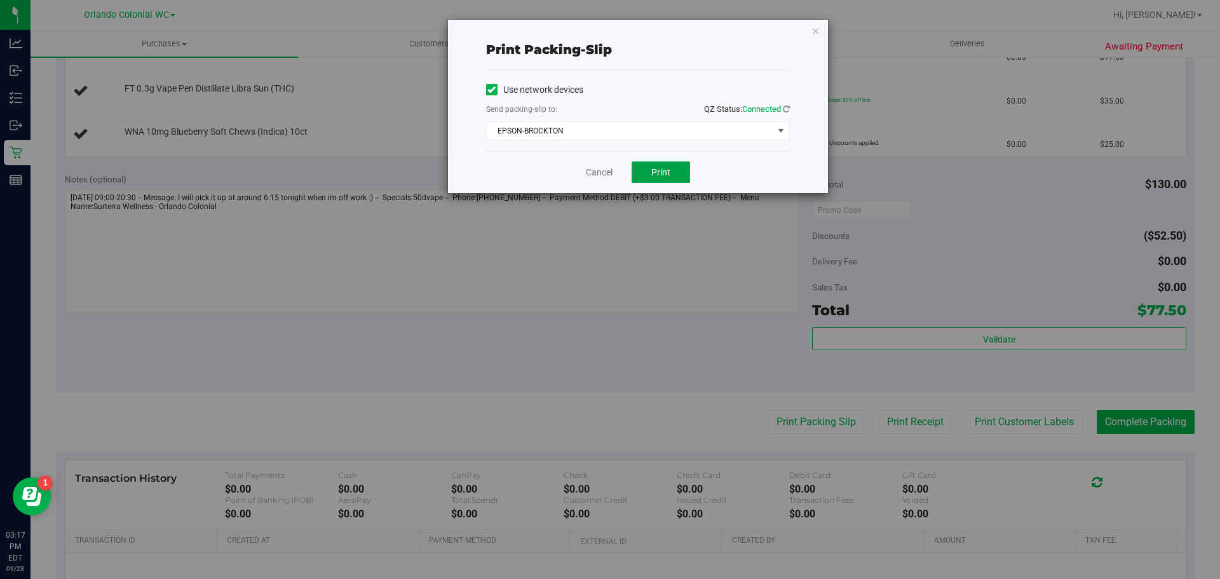
drag, startPoint x: 659, startPoint y: 177, endPoint x: 655, endPoint y: 183, distance: 7.2
click at [655, 183] on div "Cancel Print" at bounding box center [638, 172] width 304 height 43
click at [655, 175] on span "Print" at bounding box center [660, 172] width 19 height 10
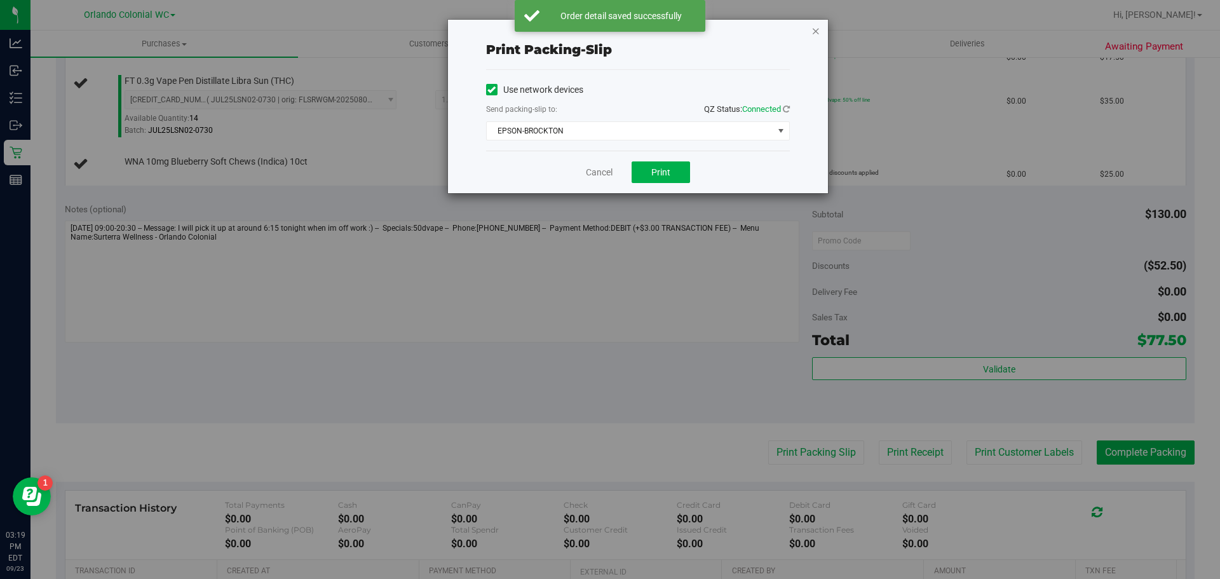
click at [815, 25] on icon "button" at bounding box center [815, 30] width 9 height 15
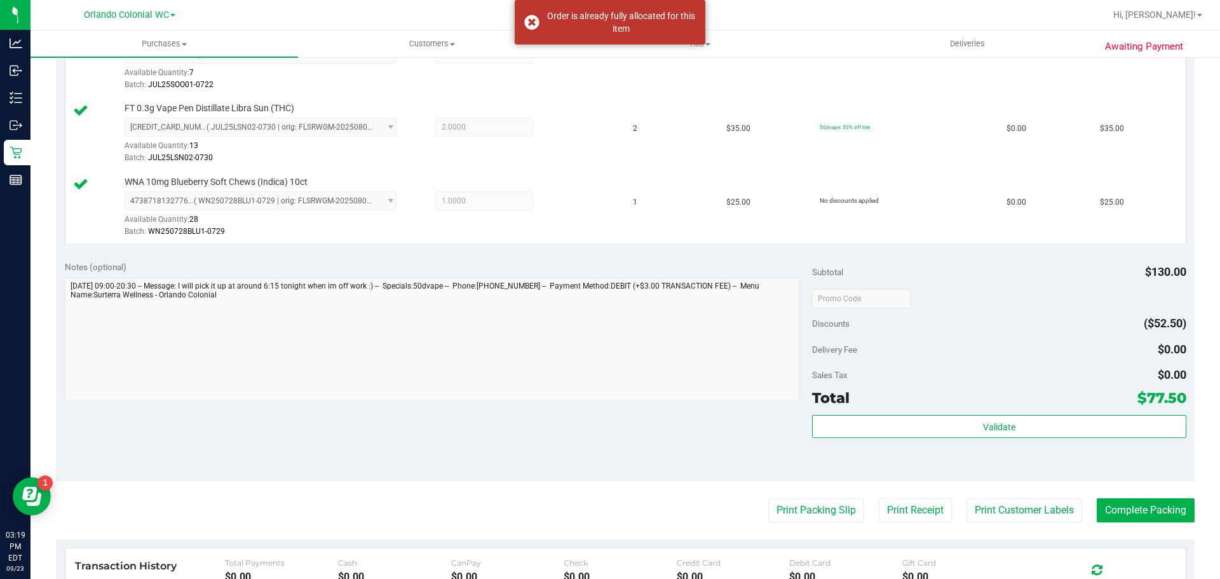
scroll to position [424, 0]
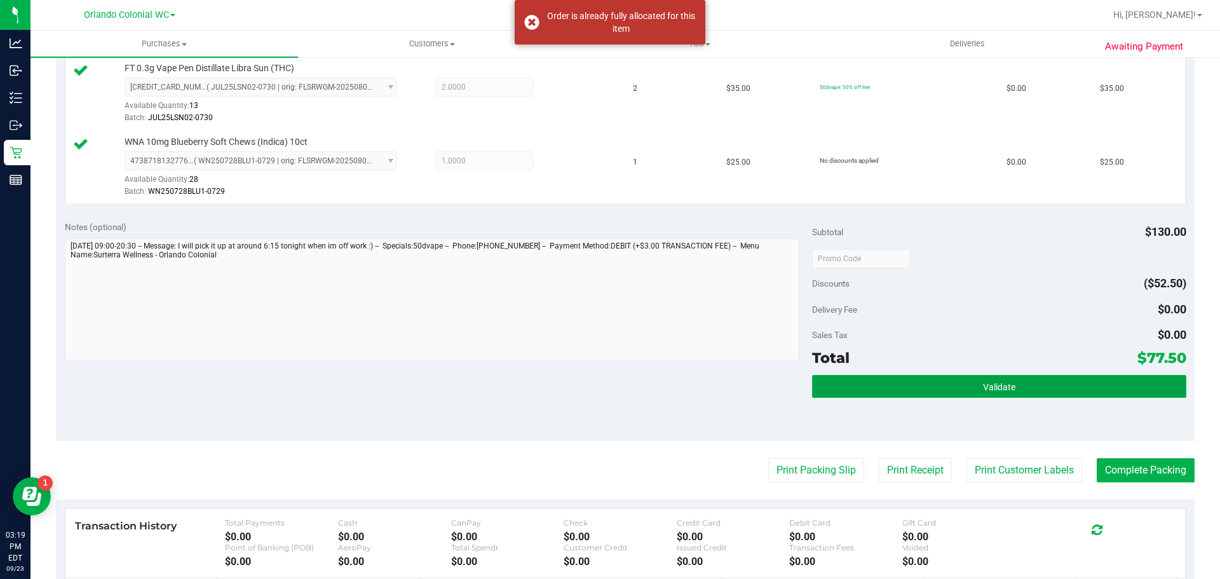
click at [983, 388] on span "Validate" at bounding box center [999, 387] width 32 height 10
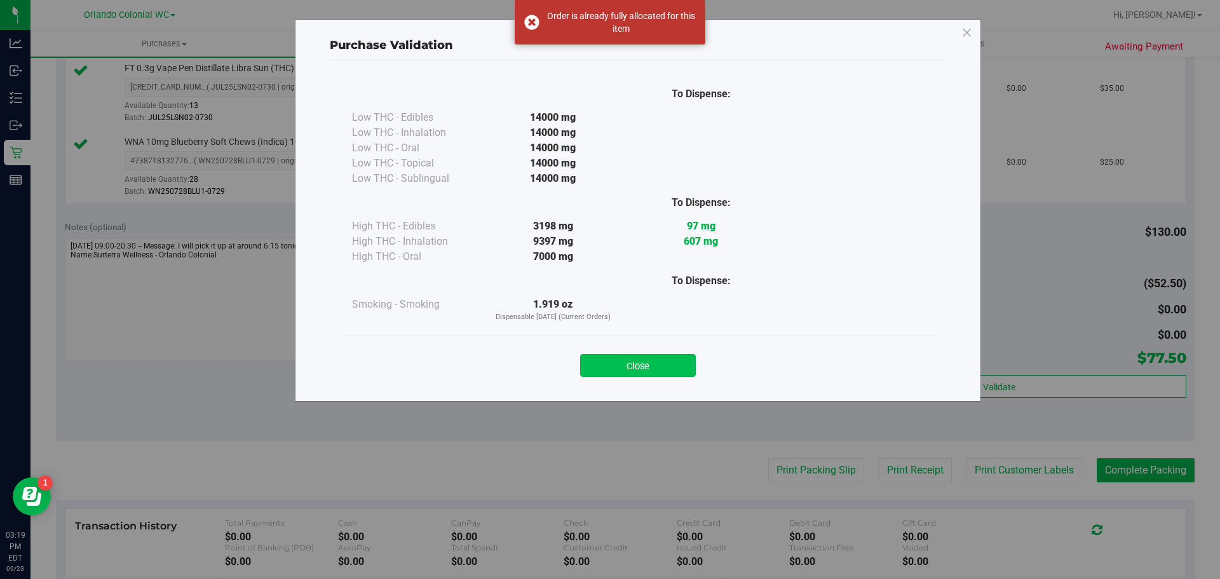
click at [631, 368] on button "Close" at bounding box center [638, 365] width 116 height 23
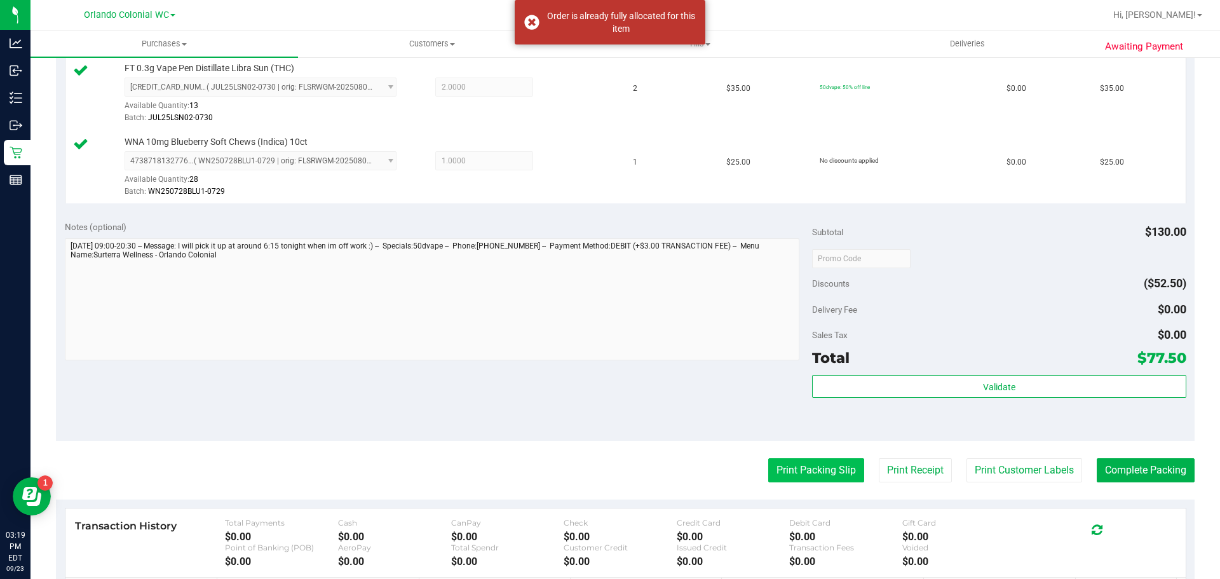
click at [819, 470] on button "Print Packing Slip" at bounding box center [816, 470] width 96 height 24
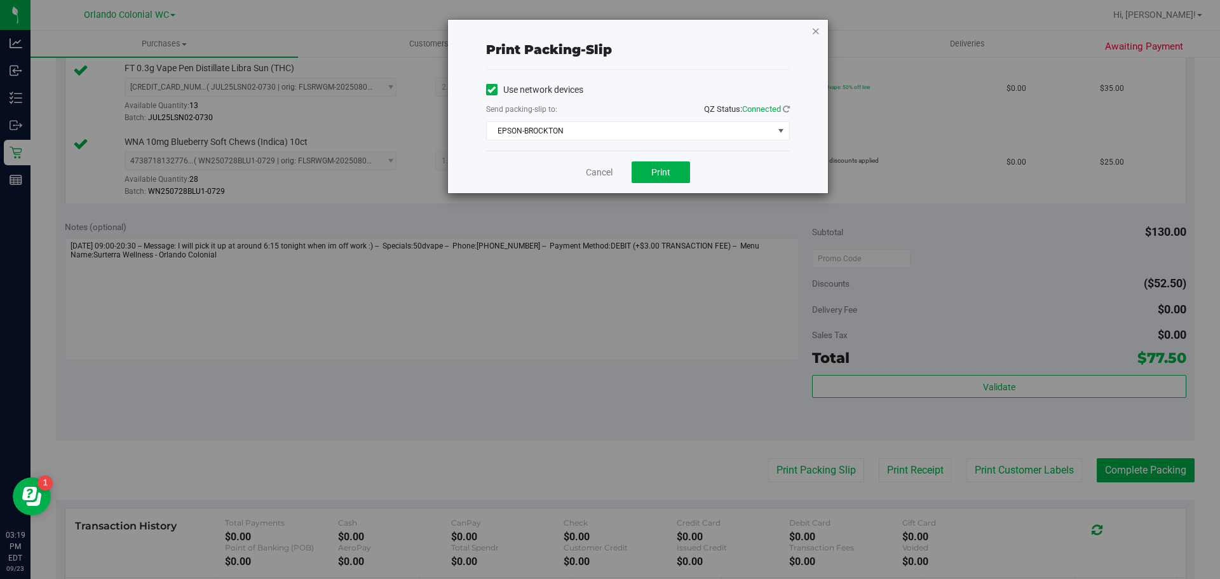
click at [816, 29] on icon "button" at bounding box center [815, 30] width 9 height 15
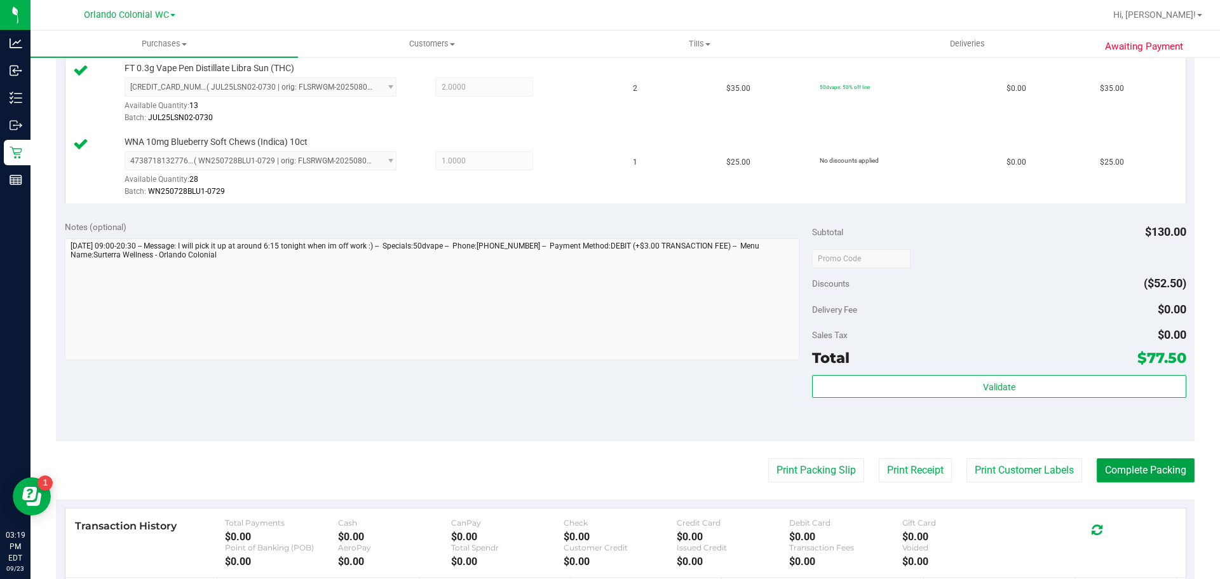
click at [1144, 464] on button "Complete Packing" at bounding box center [1145, 470] width 98 height 24
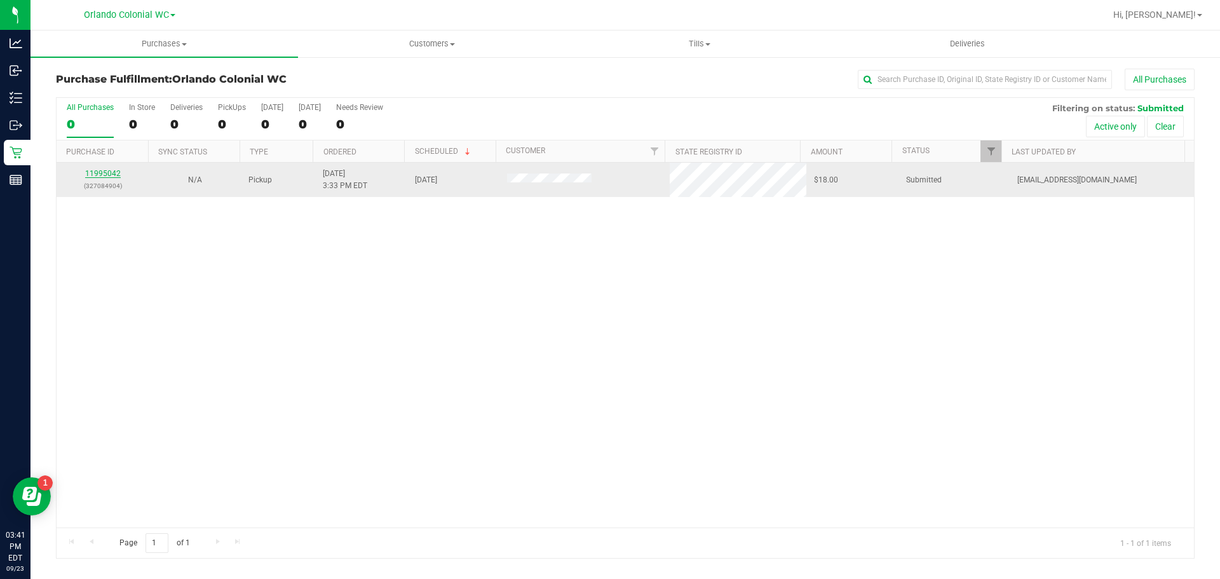
click at [98, 174] on link "11995042" at bounding box center [103, 173] width 36 height 9
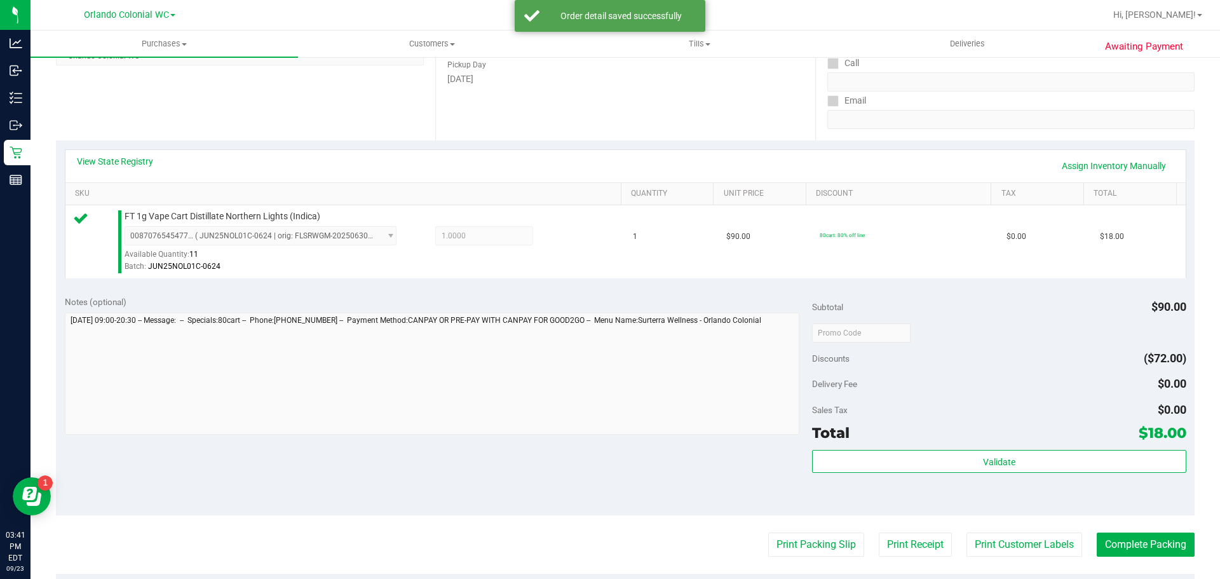
scroll to position [203, 0]
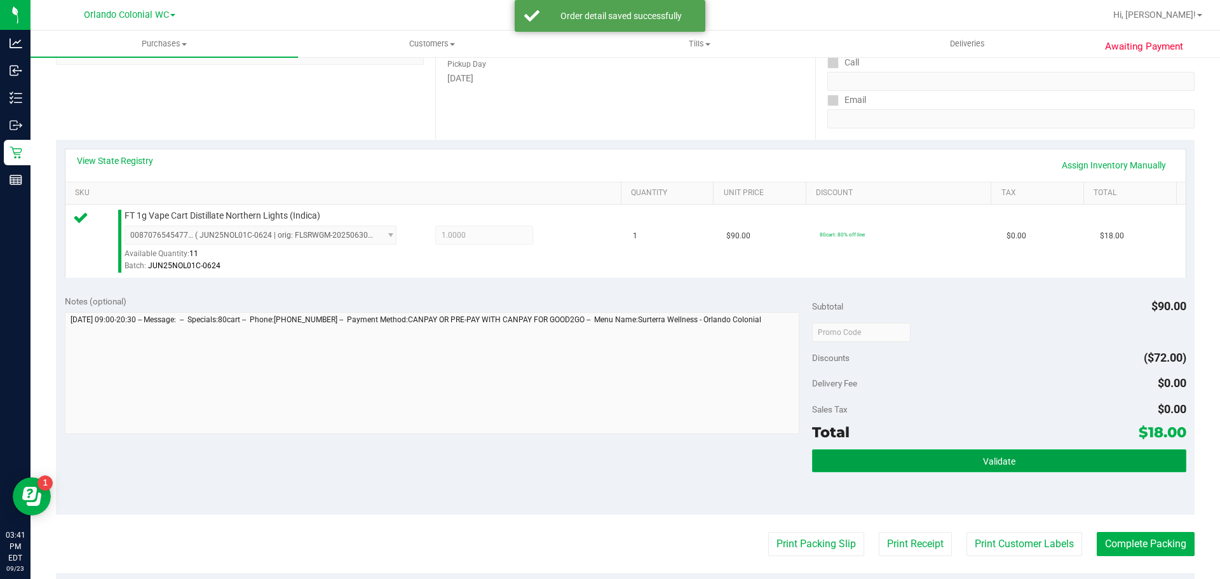
click at [981, 449] on button "Validate" at bounding box center [998, 460] width 373 height 23
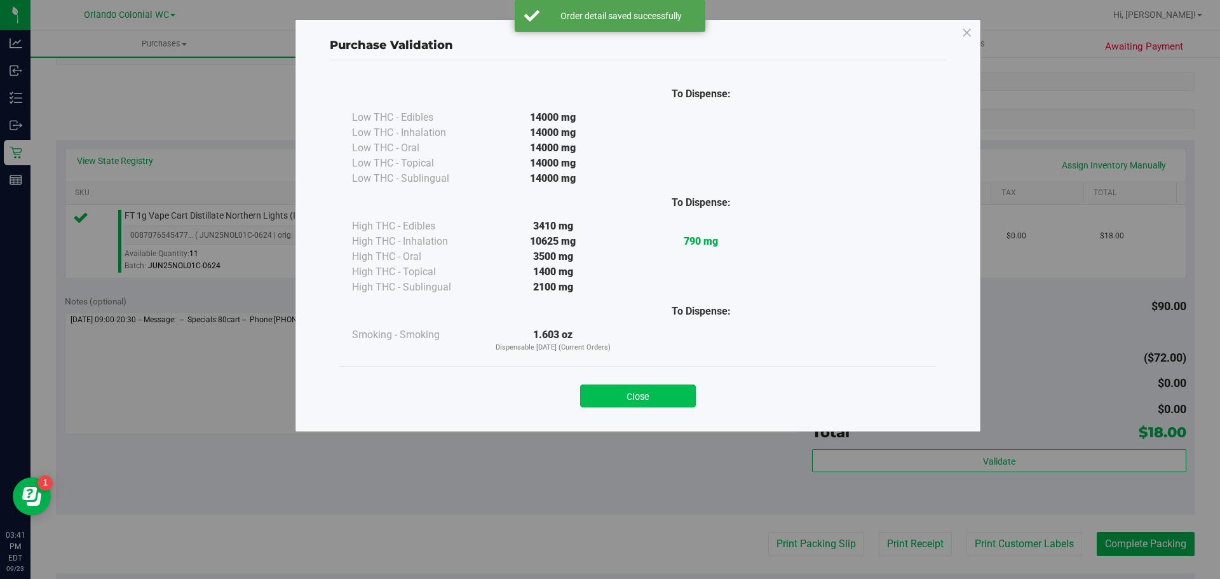
click at [656, 401] on button "Close" at bounding box center [638, 395] width 116 height 23
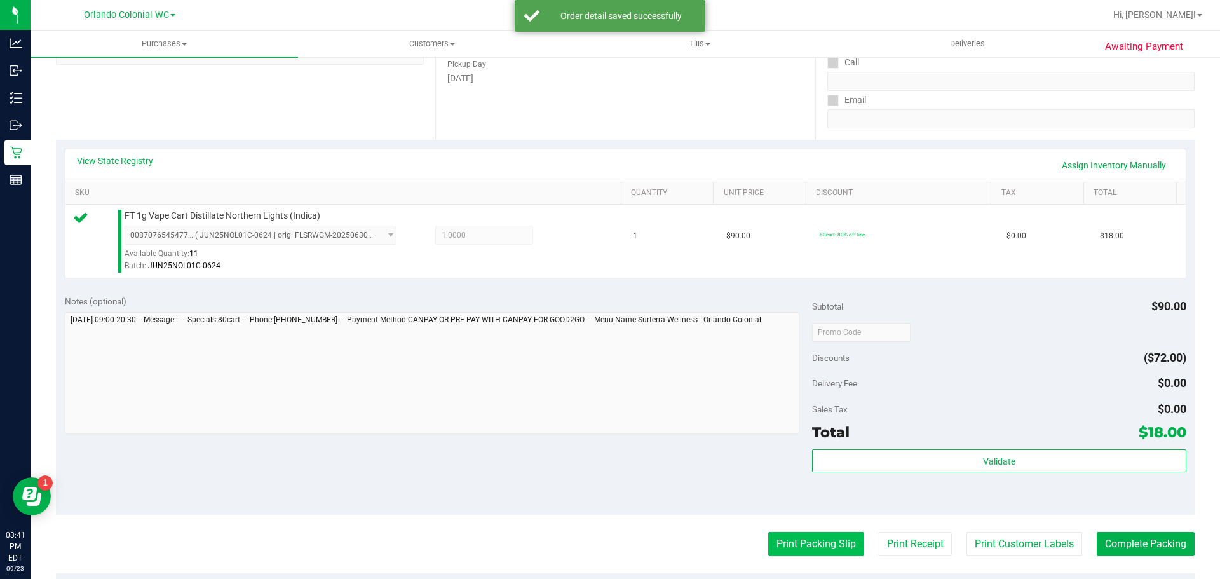
click at [806, 541] on button "Print Packing Slip" at bounding box center [816, 544] width 96 height 24
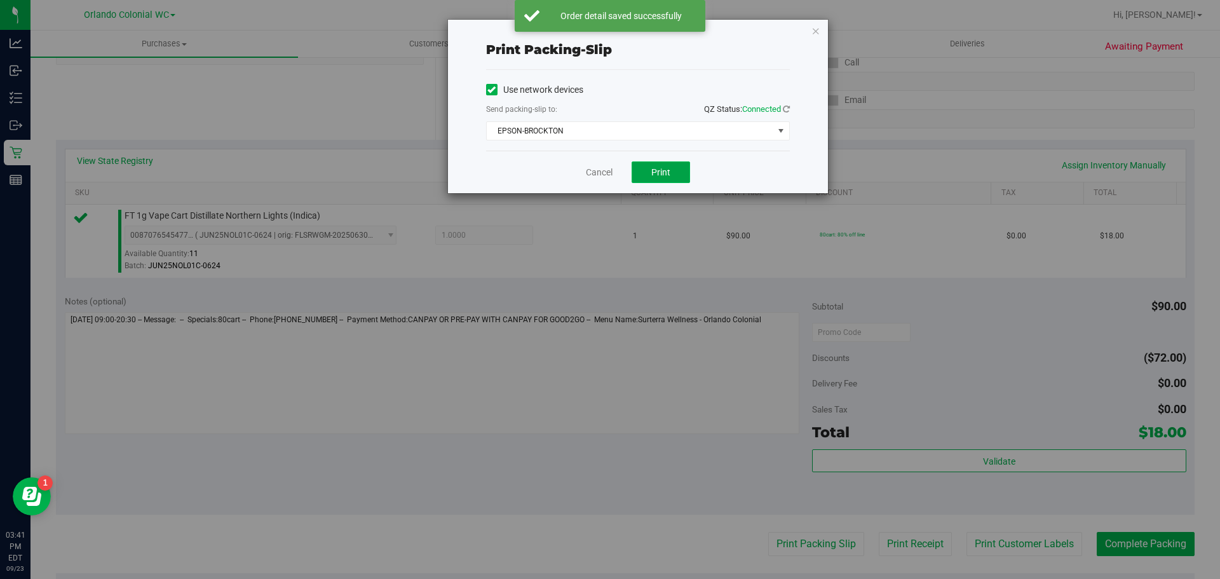
click at [672, 178] on button "Print" at bounding box center [660, 172] width 58 height 22
click at [812, 30] on icon "button" at bounding box center [815, 30] width 9 height 15
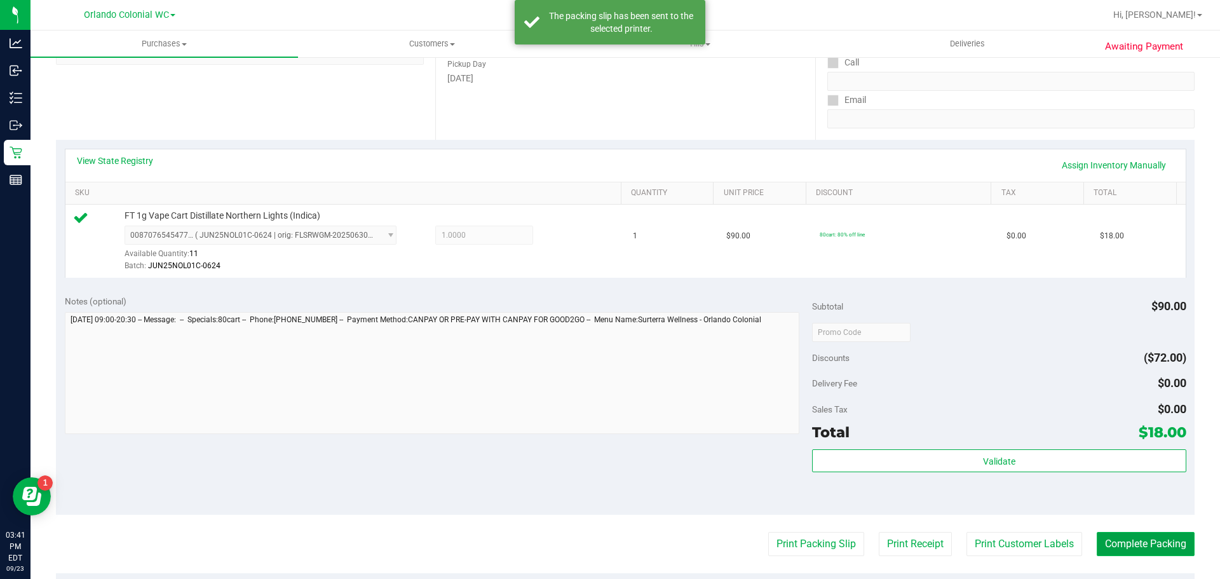
click at [1137, 553] on button "Complete Packing" at bounding box center [1145, 544] width 98 height 24
